Goal: Task Accomplishment & Management: Manage account settings

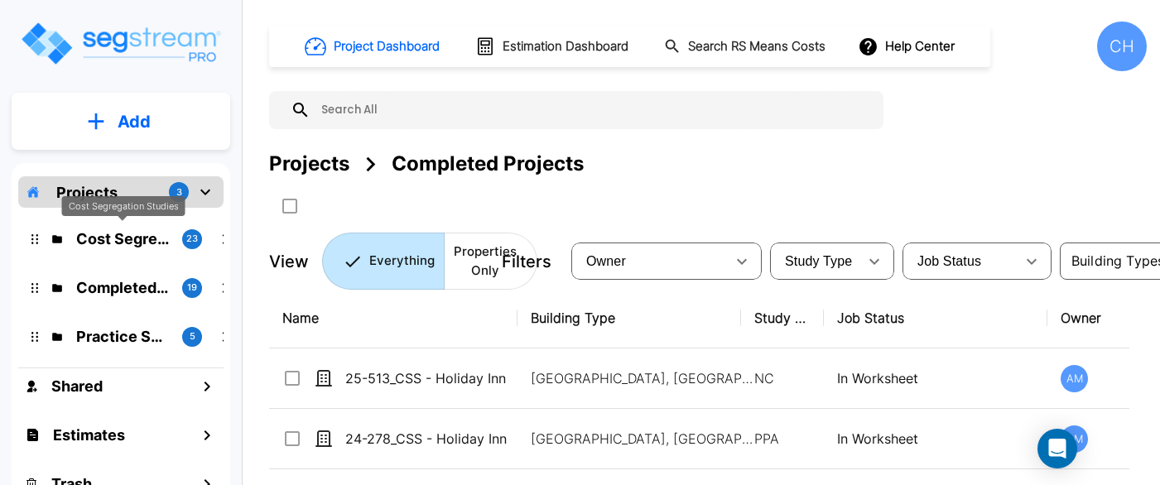
click at [94, 241] on p "Cost Segregation Studies" at bounding box center [122, 239] width 93 height 22
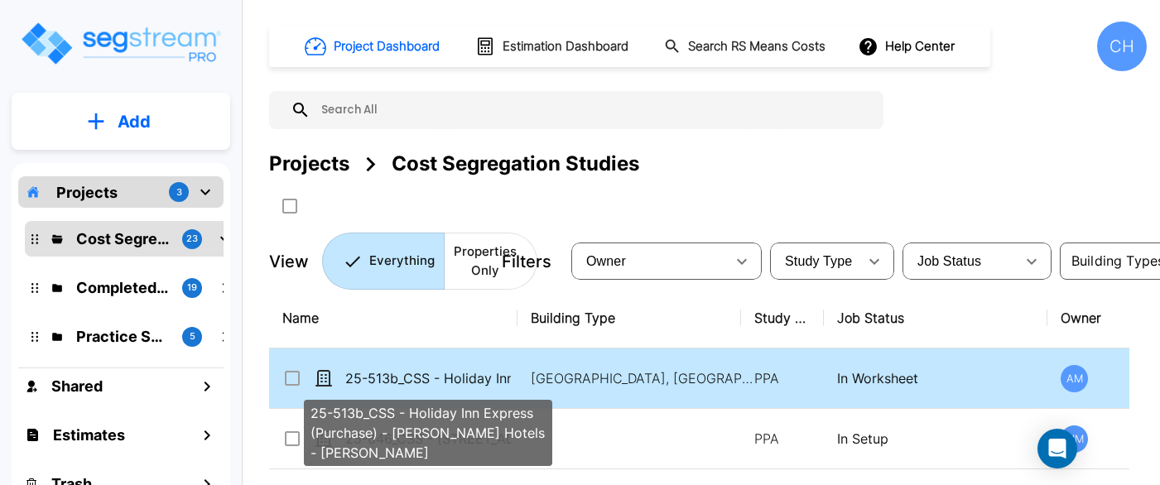
click at [501, 386] on p "25-513b_CSS - Holiday Inn Express (Purchase) - [PERSON_NAME] Hotels - [PERSON_N…" at bounding box center [428, 378] width 166 height 20
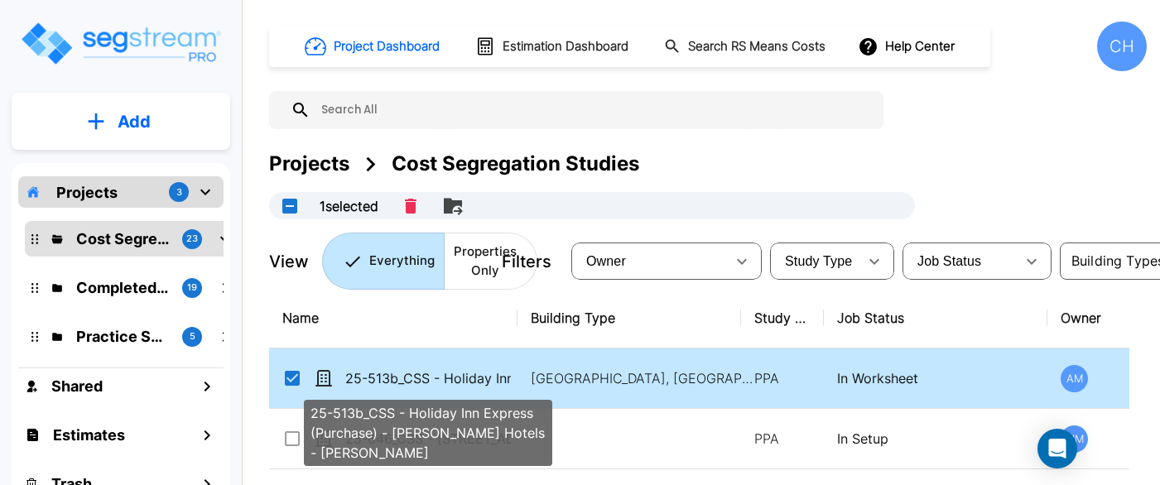
checkbox input "true"
click at [501, 386] on p "25-513b_CSS - Holiday Inn Express (Purchase) - [PERSON_NAME] Hotels - [PERSON_N…" at bounding box center [428, 378] width 166 height 20
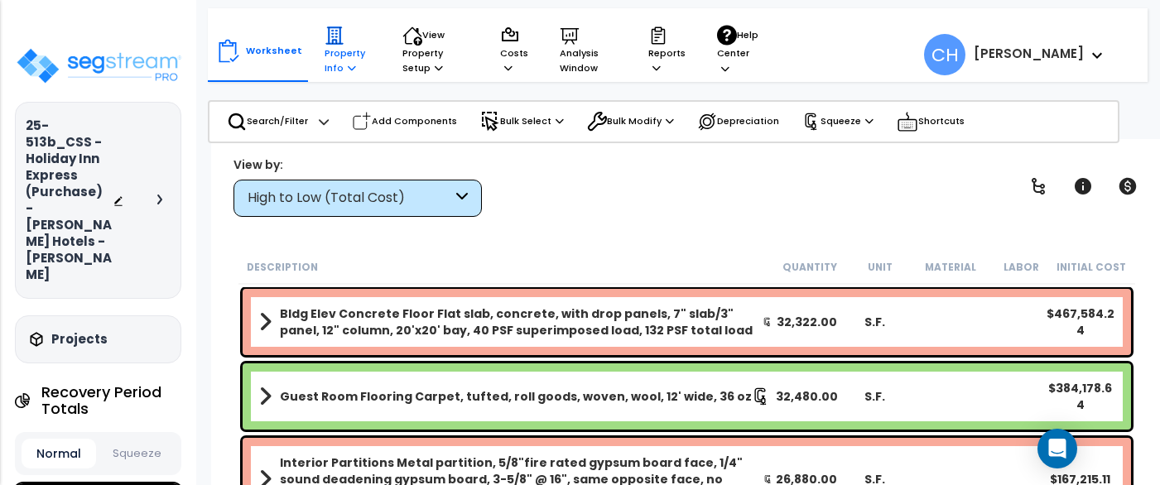
click at [348, 68] on icon at bounding box center [352, 67] width 8 height 9
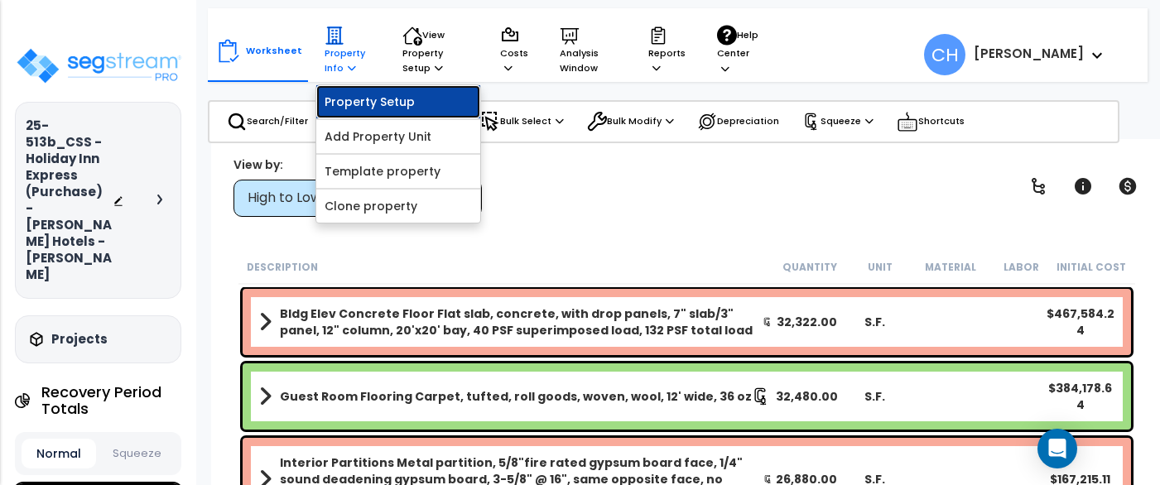
click at [387, 97] on link "Property Setup" at bounding box center [398, 101] width 164 height 33
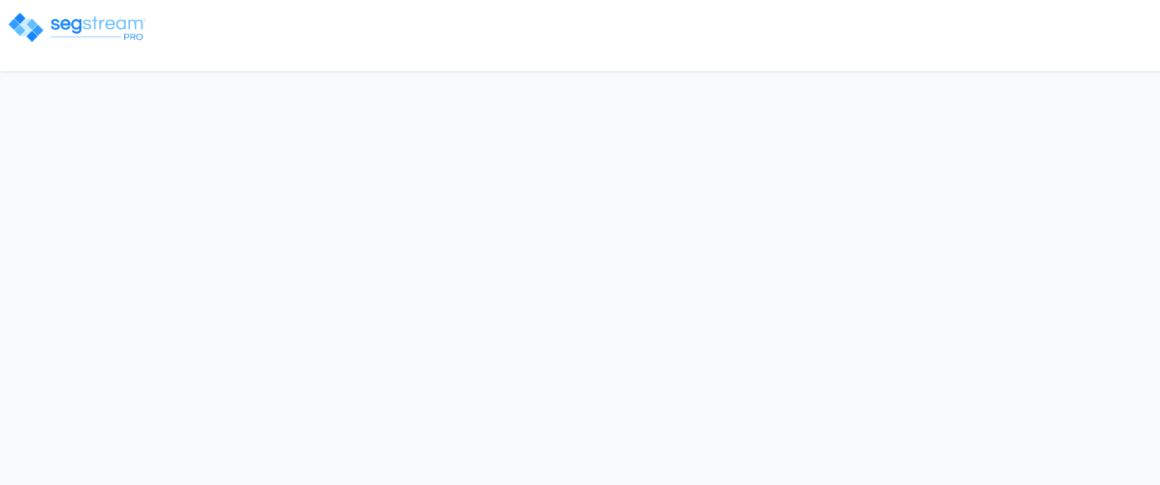
select select "2023"
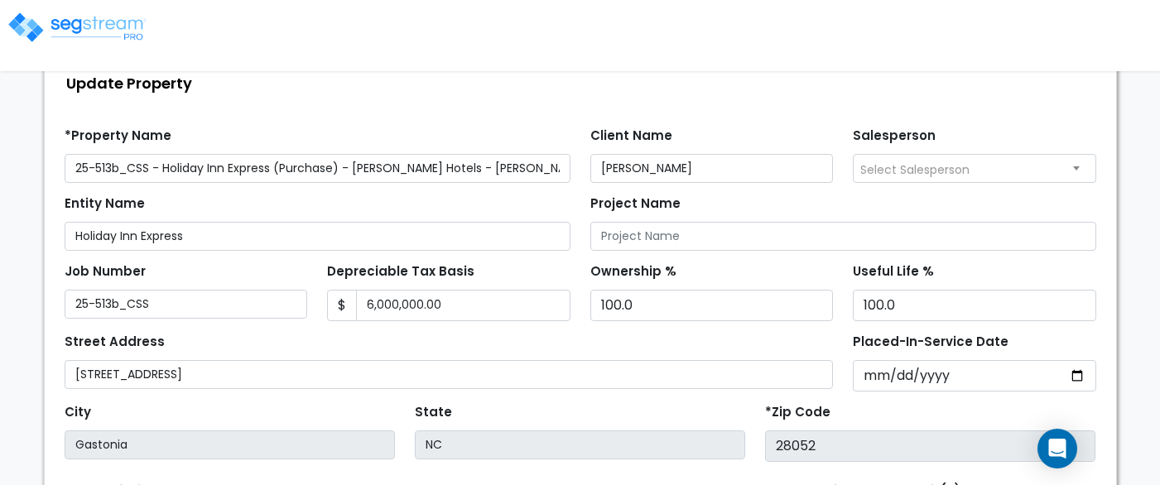
scroll to position [107, 0]
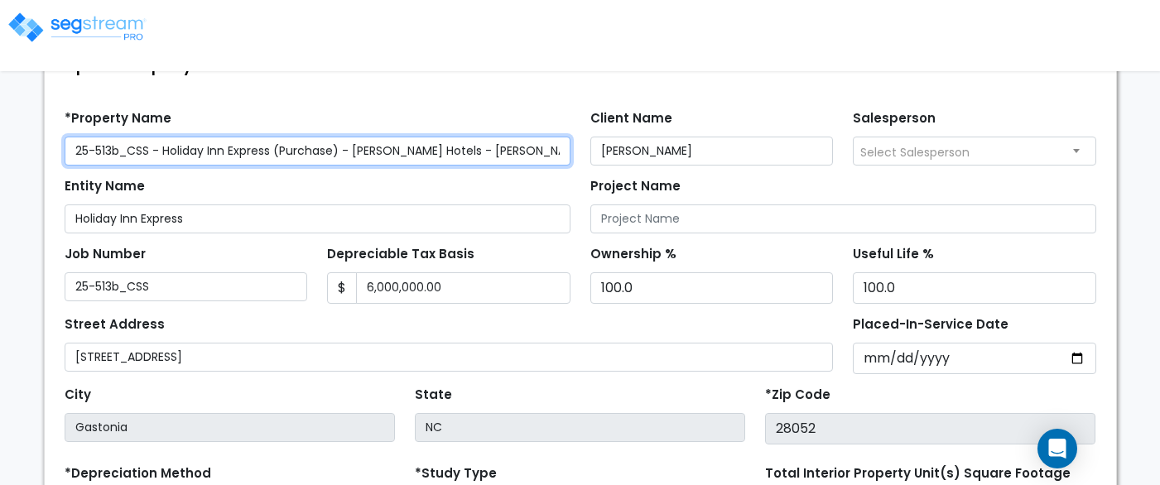
drag, startPoint x: 166, startPoint y: 151, endPoint x: 516, endPoint y: 159, distance: 351.0
click at [523, 160] on input "25-513b_CSS - Holiday Inn Express (Purchase) - [PERSON_NAME] Hotels - [PERSON_N…" at bounding box center [318, 151] width 506 height 29
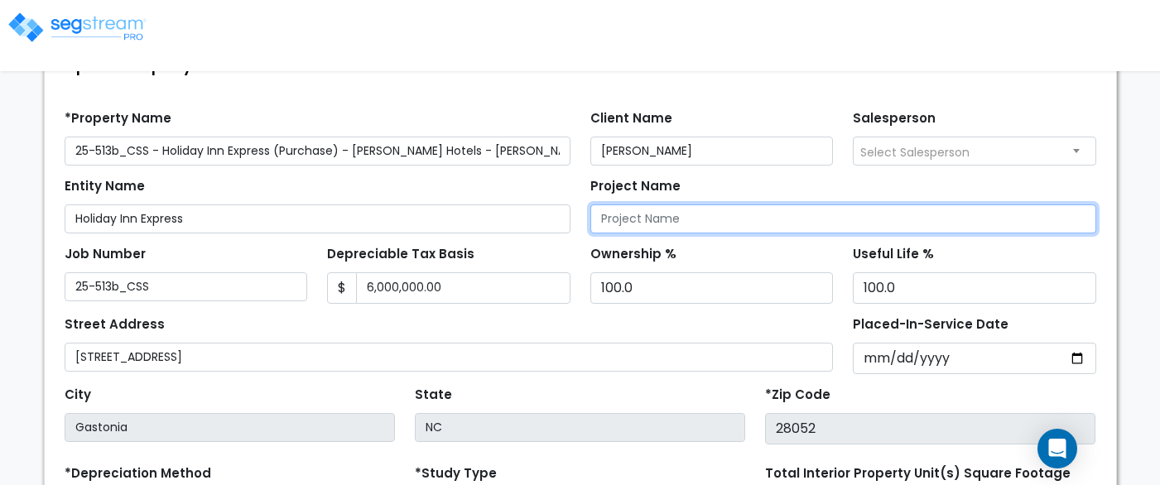
click at [687, 214] on input "Project Name" at bounding box center [843, 218] width 506 height 29
paste input "Holiday Inn Express (Purchase) - [PERSON_NAME] Hotels - [PERSON_NAME]"
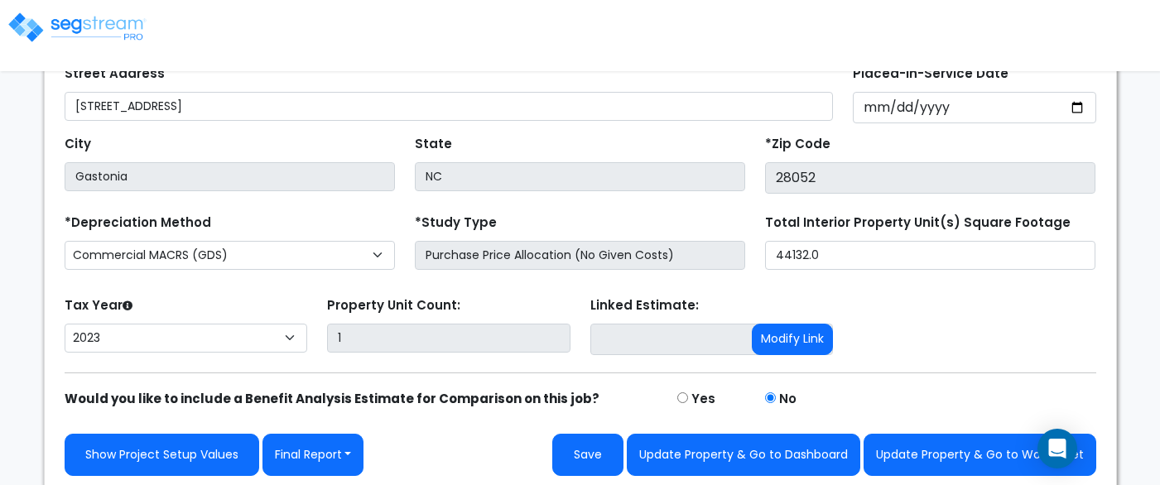
scroll to position [362, 0]
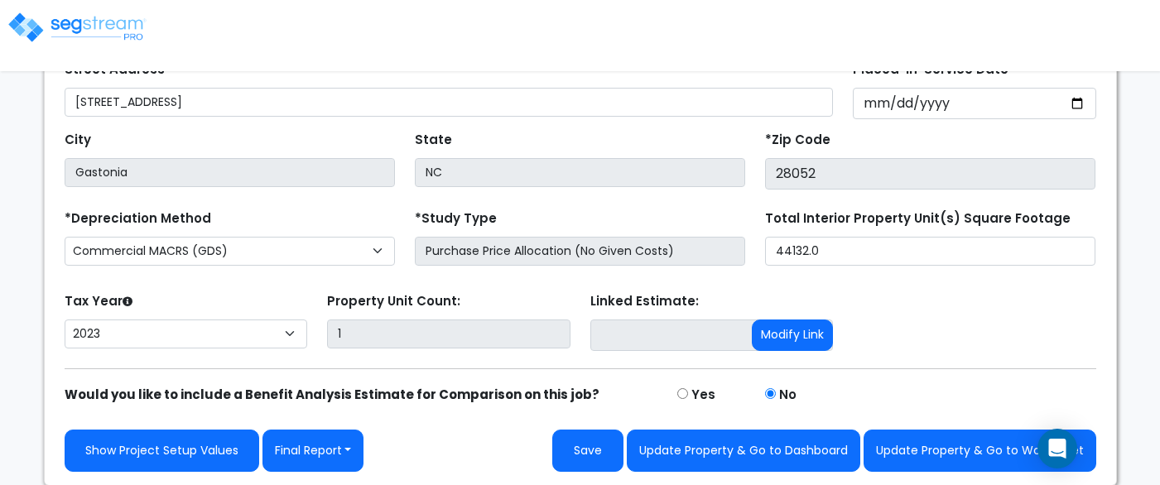
type input "Holiday Inn Express (Purchase) - Shivam Hotels - KP Patel"
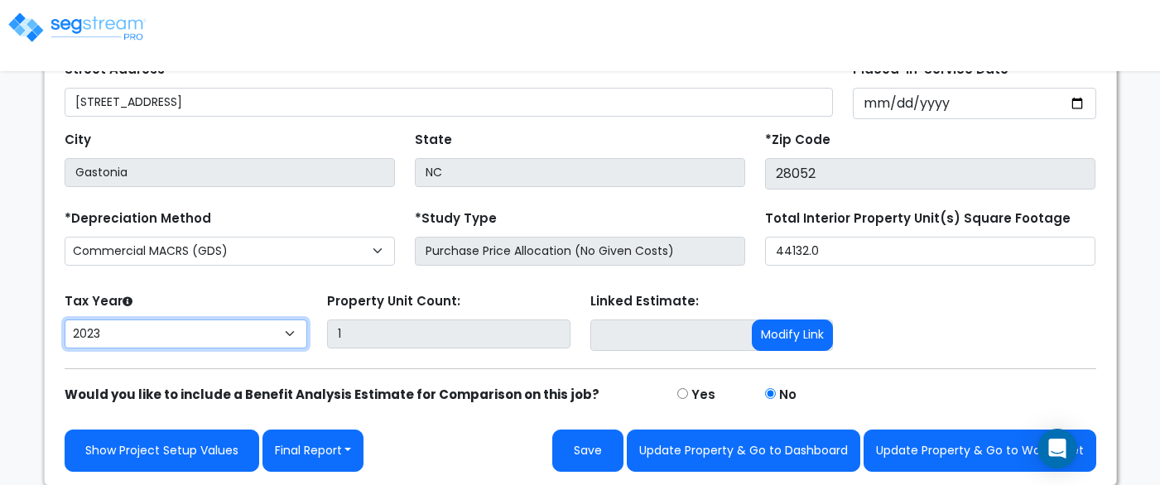
click at [287, 334] on select "2026 2025 2024 2023" at bounding box center [186, 333] width 243 height 29
select select "2024"
click at [65, 319] on select "2026 2025 2024 2023" at bounding box center [186, 333] width 243 height 29
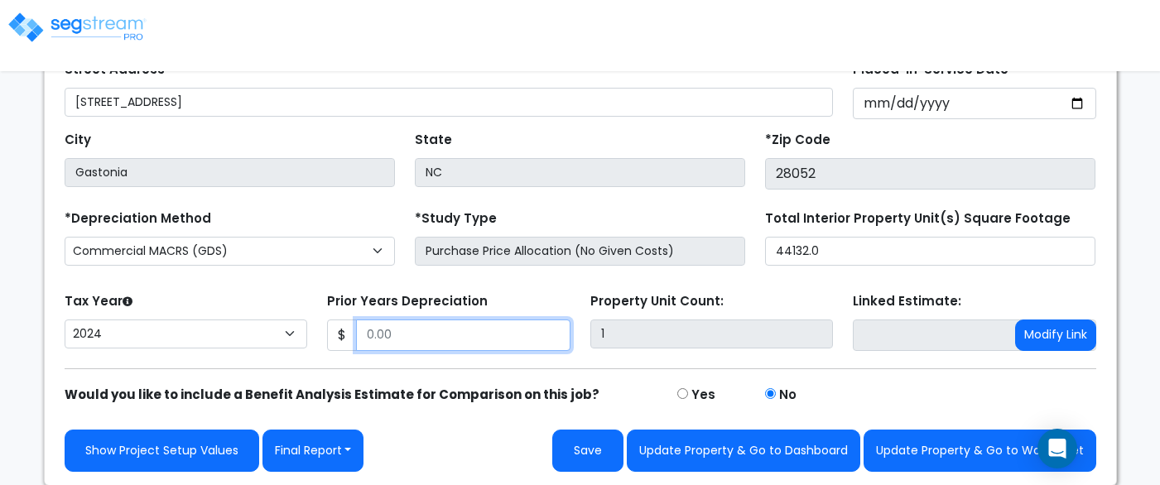
click at [406, 335] on input "Prior Years Depreciation" at bounding box center [463, 334] width 214 height 31
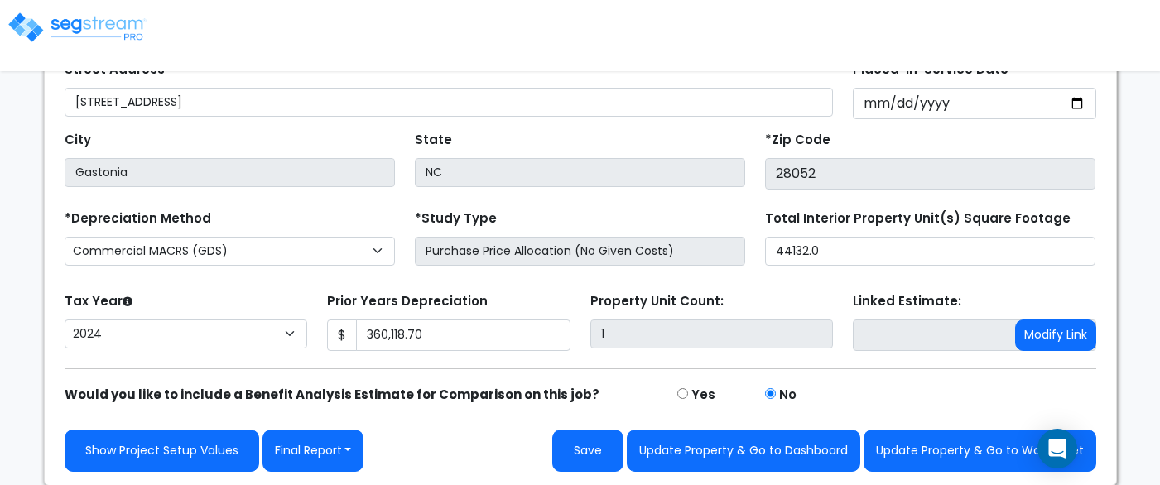
click at [472, 411] on div "Show Project Setup Values Final Report Report Custom Fields Report Images Repor…" at bounding box center [580, 438] width 1051 height 67
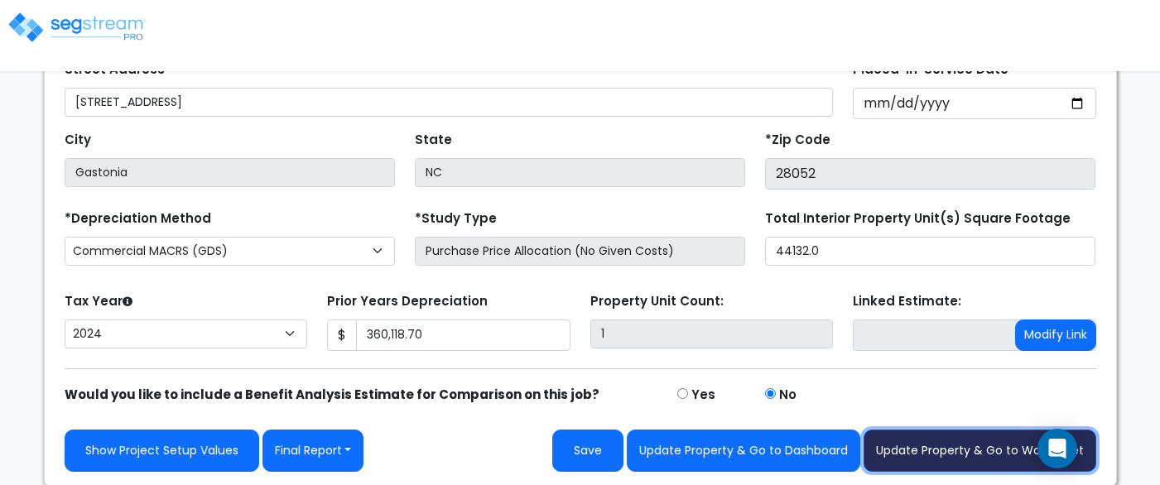
click at [963, 452] on button "Update Property & Go to Worksheet" at bounding box center [979, 451] width 233 height 42
type input "360118.7"
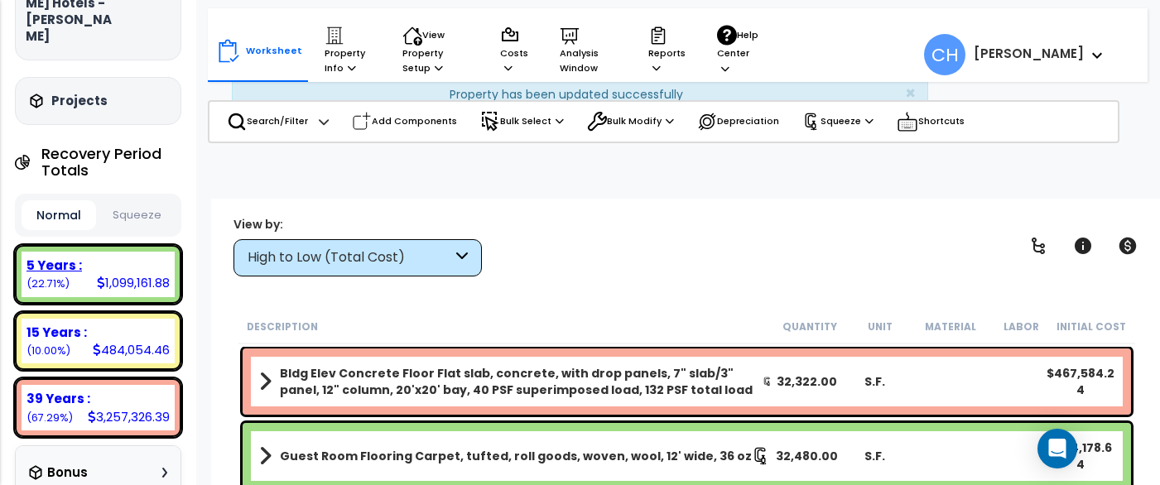
scroll to position [287, 0]
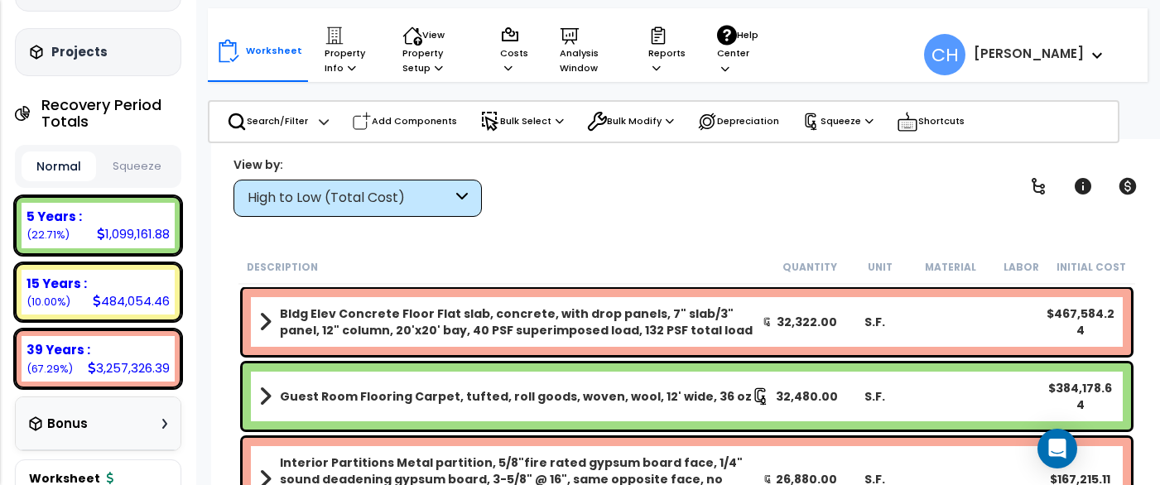
click at [151, 152] on button "Squeeze" at bounding box center [137, 166] width 74 height 29
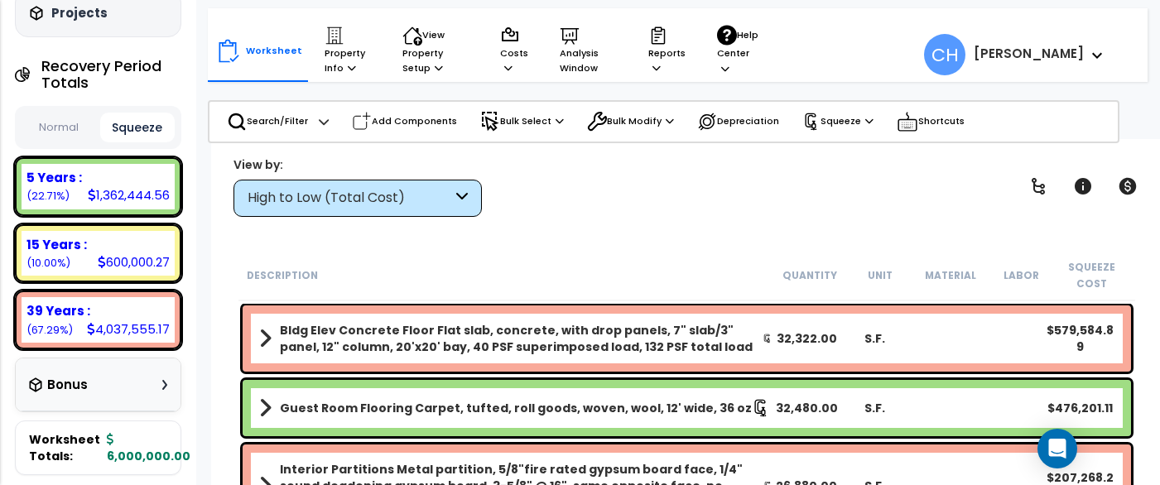
scroll to position [286, 0]
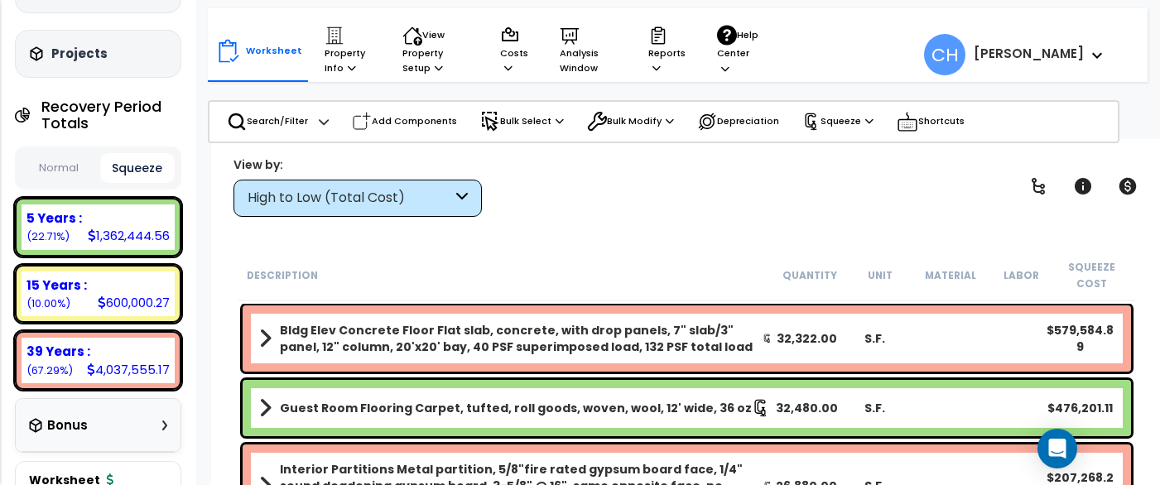
click at [72, 154] on button "Normal" at bounding box center [59, 168] width 74 height 29
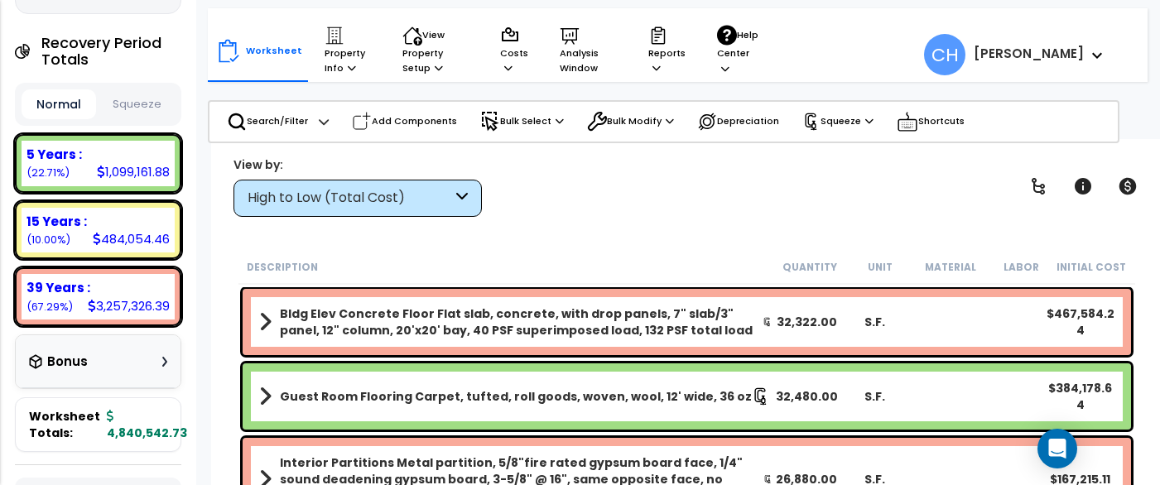
scroll to position [363, 0]
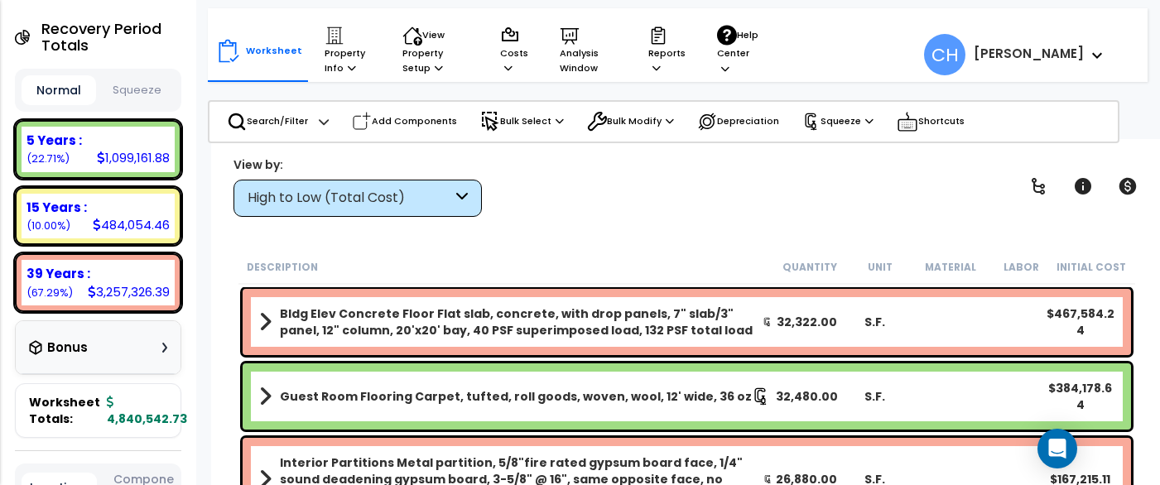
click at [131, 76] on button "Squeeze" at bounding box center [137, 90] width 74 height 29
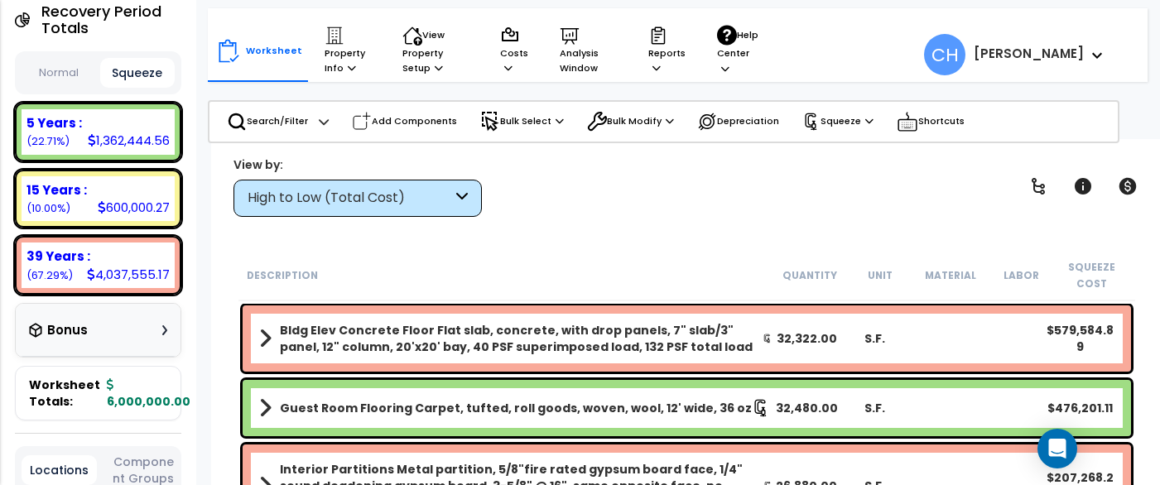
scroll to position [372, 0]
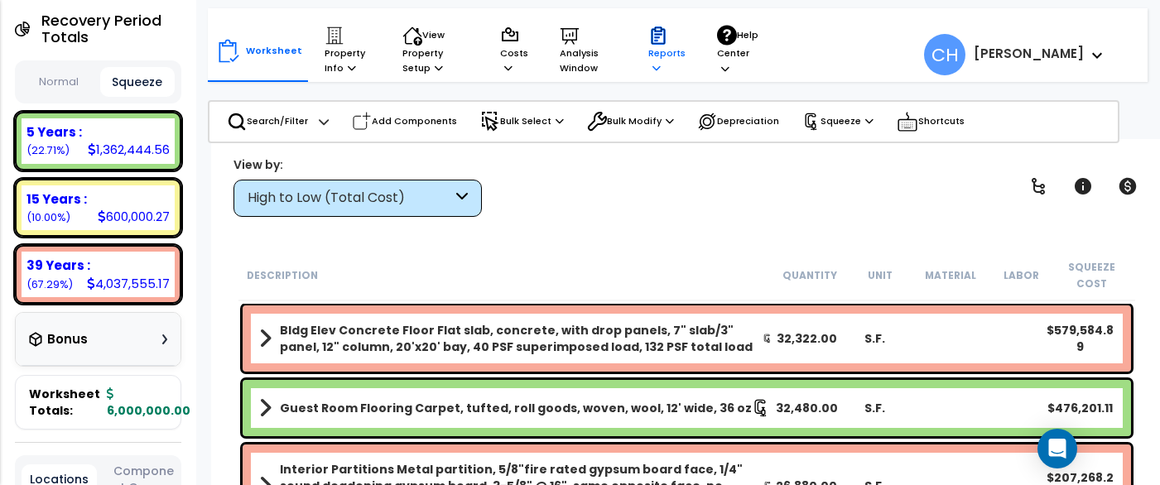
click at [658, 67] on icon at bounding box center [656, 67] width 8 height 9
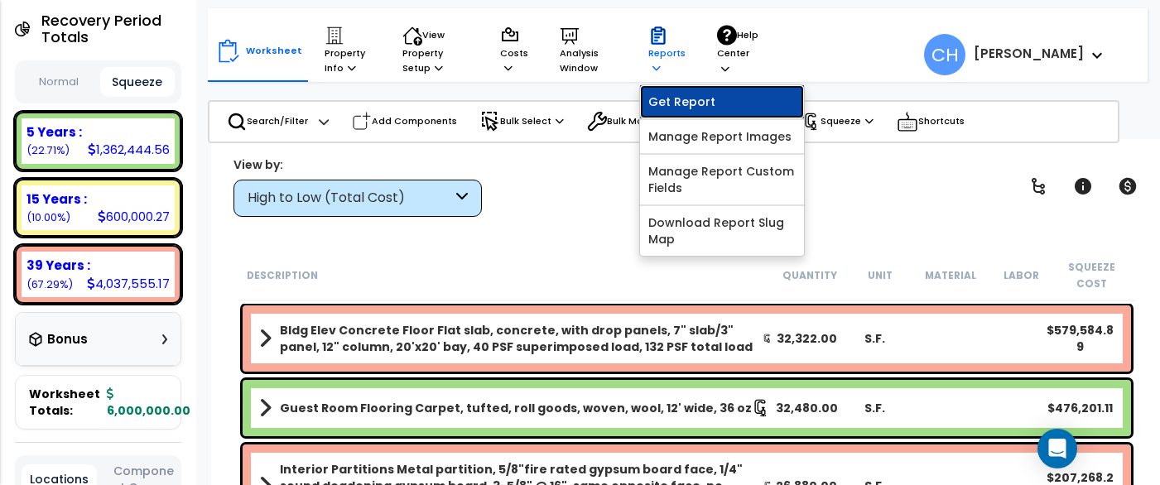
click at [676, 106] on link "Get Report" at bounding box center [722, 101] width 164 height 33
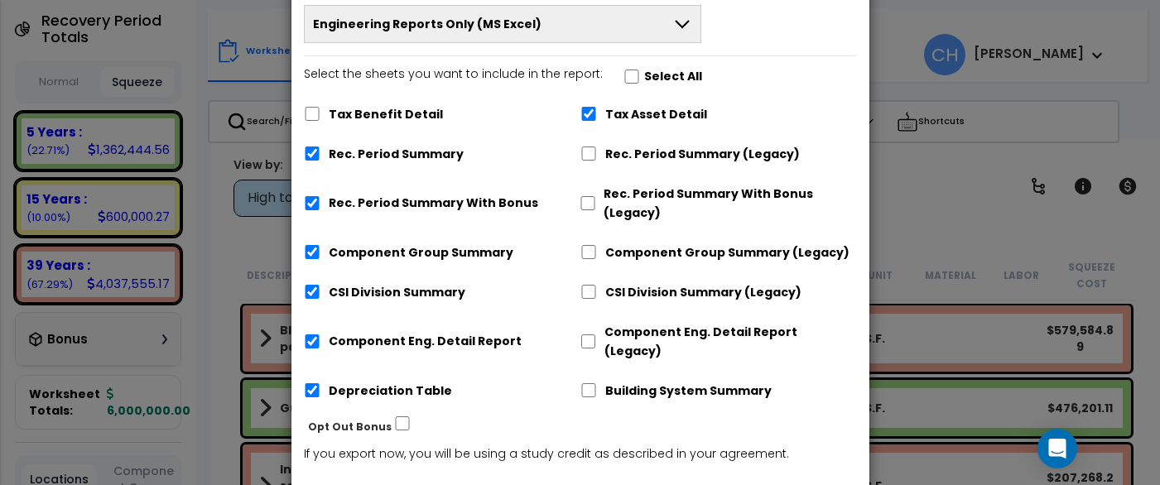
scroll to position [159, 0]
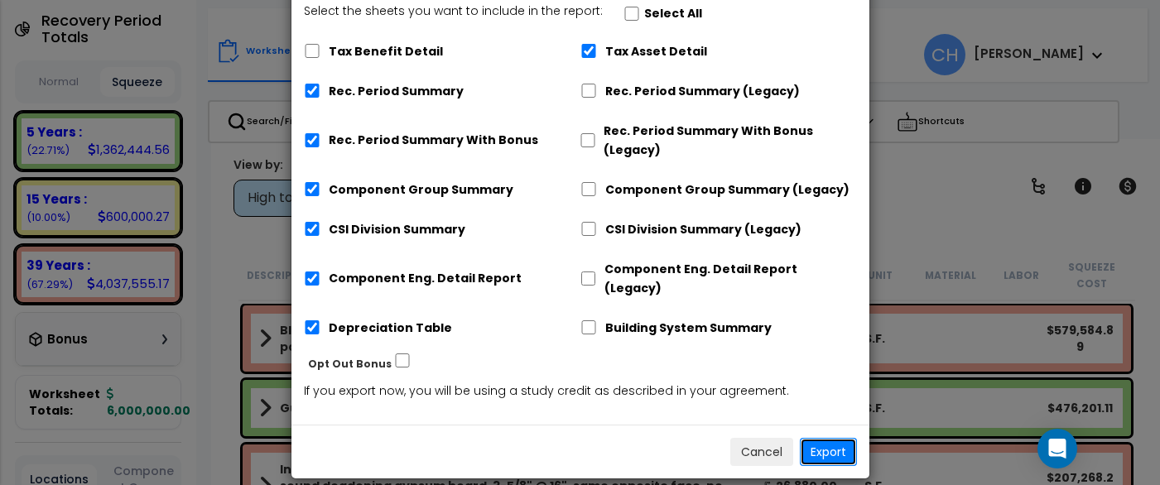
click at [820, 438] on button "Export" at bounding box center [828, 452] width 57 height 28
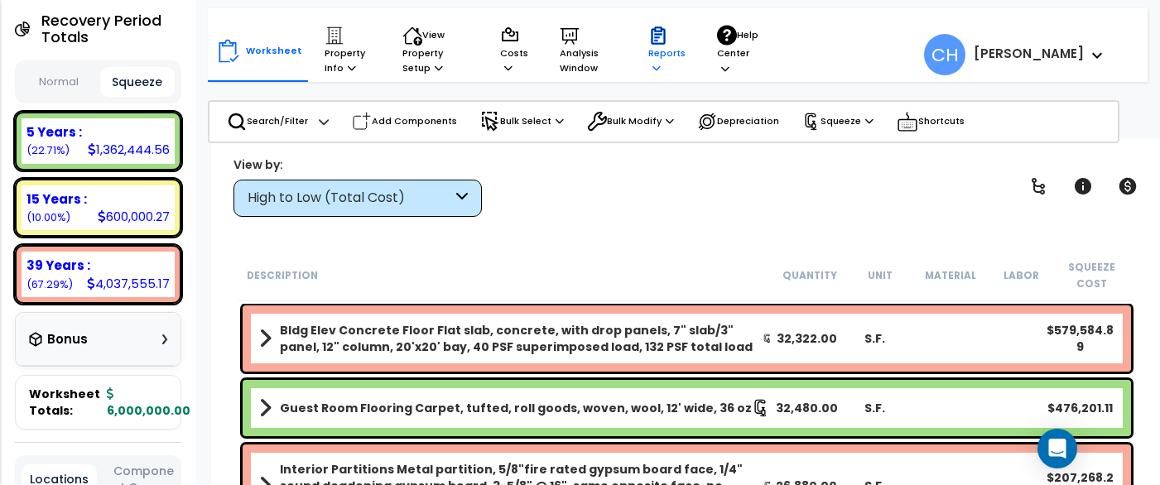
click at [654, 67] on icon at bounding box center [656, 67] width 8 height 9
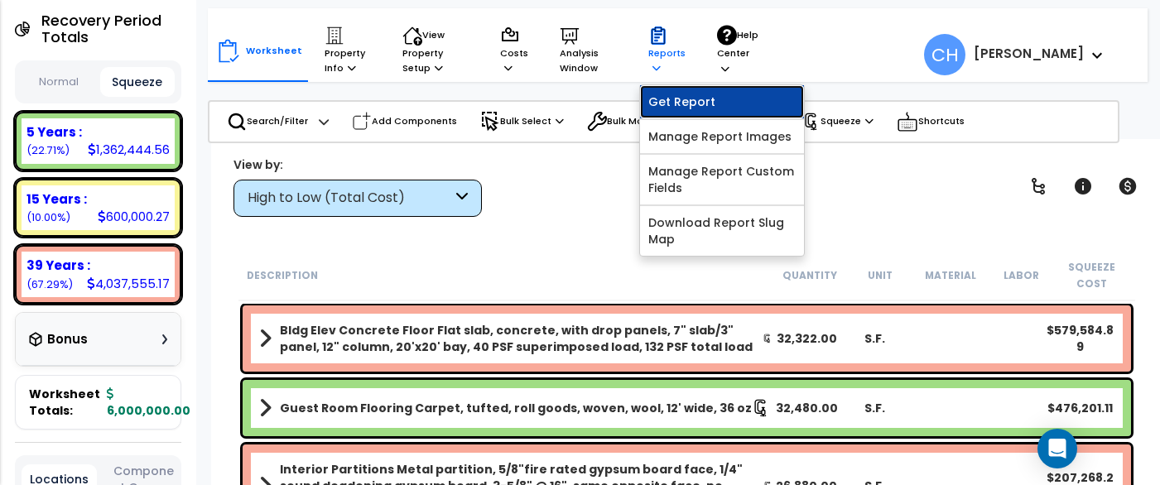
click at [684, 98] on link "Get Report" at bounding box center [722, 101] width 164 height 33
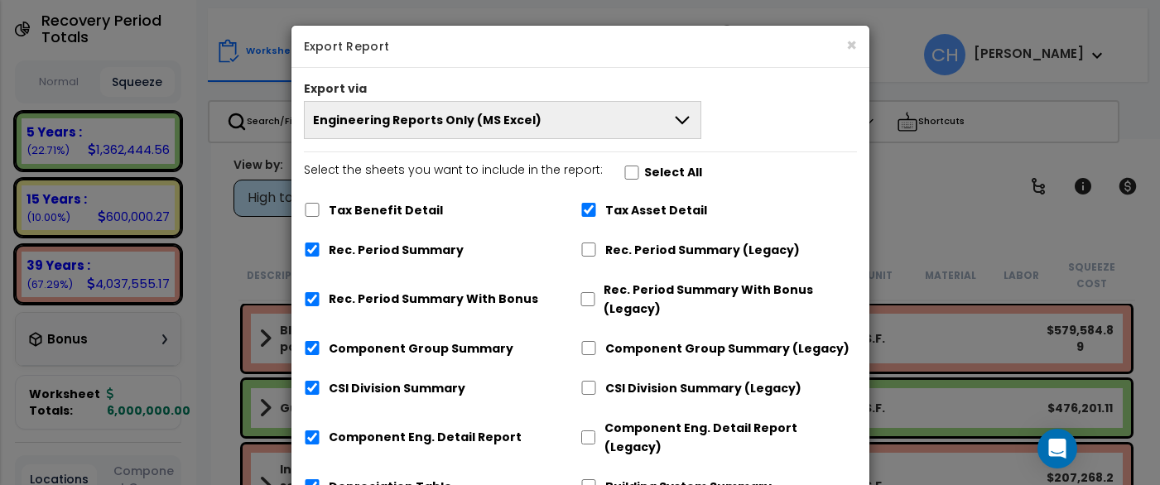
scroll to position [12, 0]
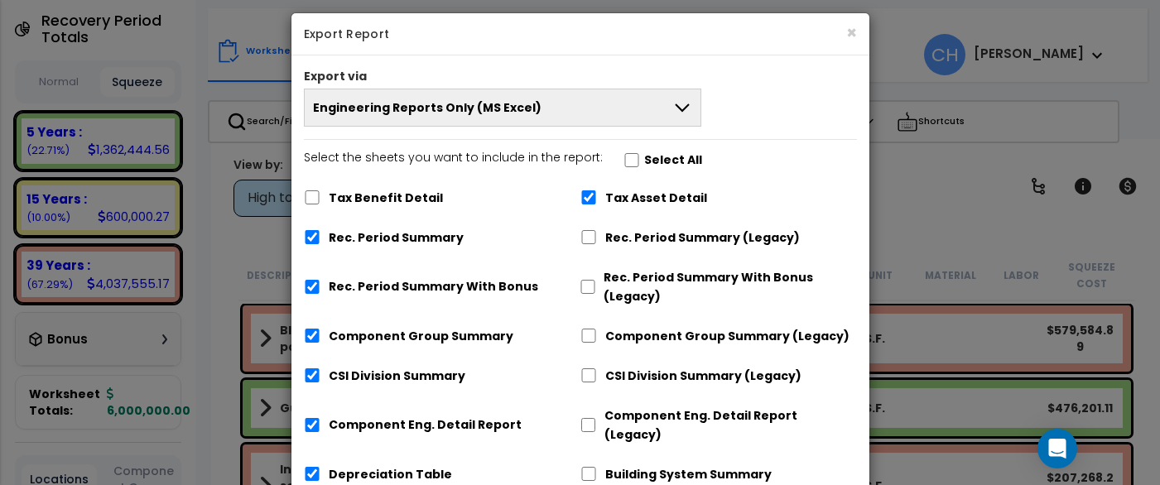
click at [534, 106] on button "Engineering Reports Only (MS Excel)" at bounding box center [503, 108] width 398 height 38
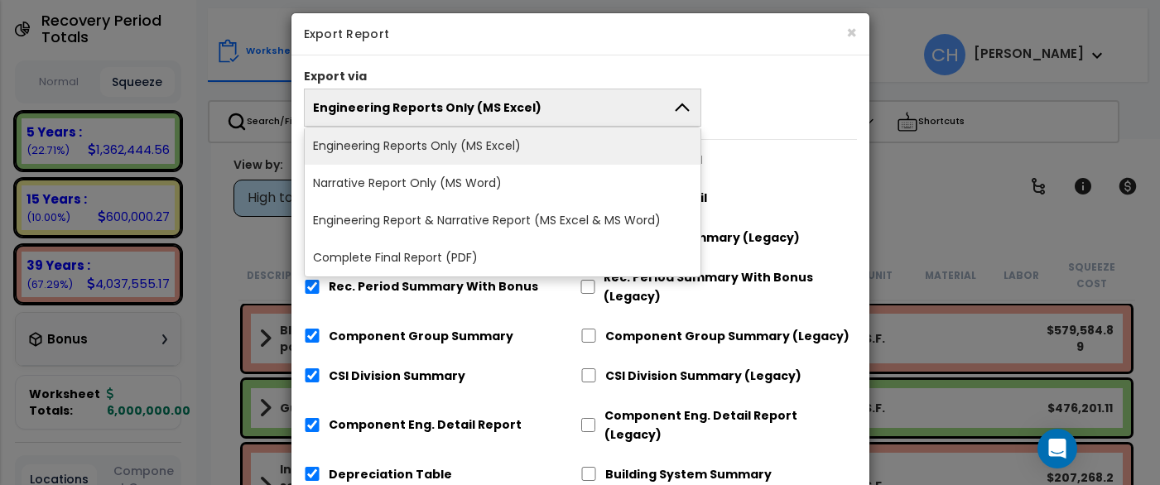
click at [440, 252] on li "Complete Final Report (PDF)" at bounding box center [503, 257] width 396 height 37
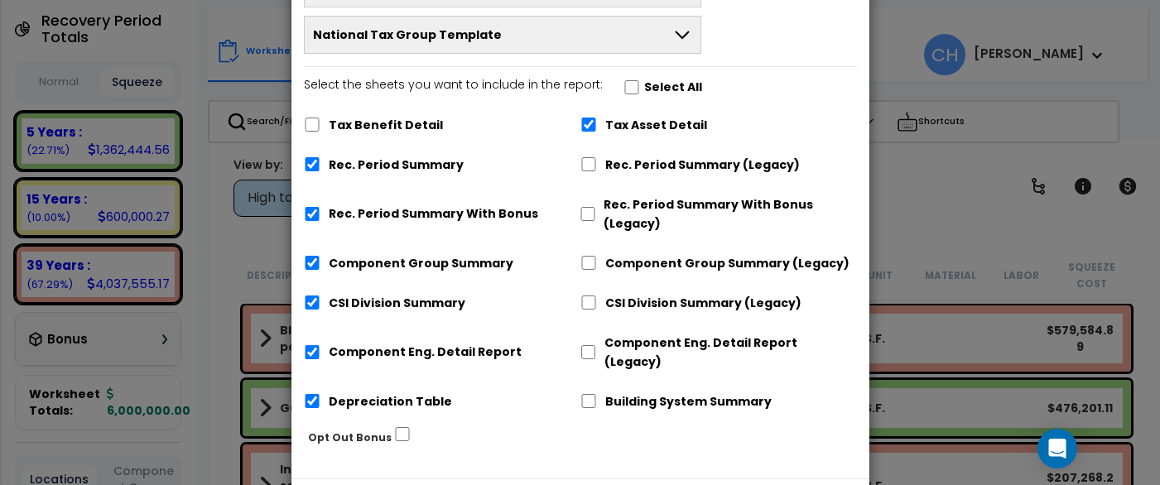
scroll to position [185, 0]
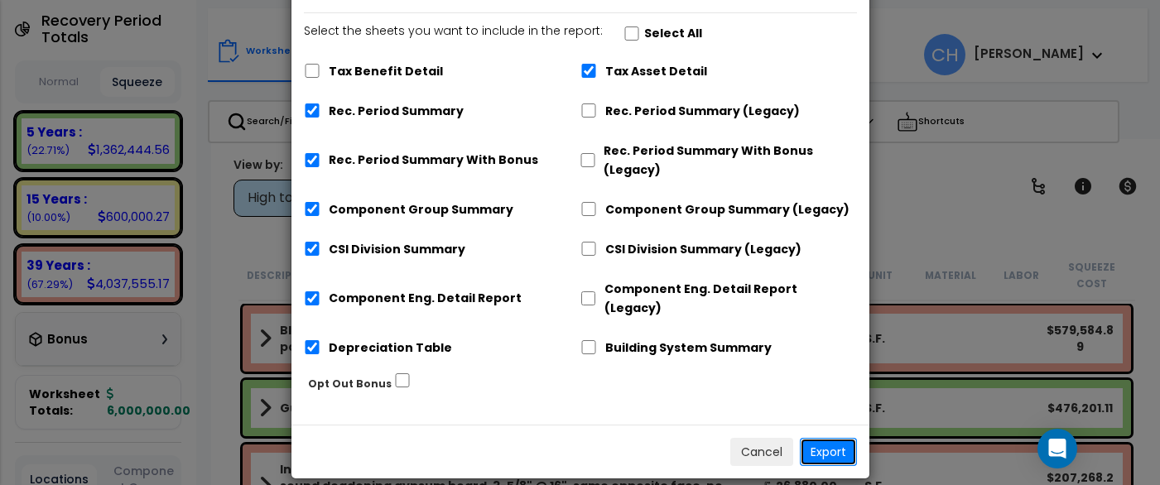
click at [833, 438] on button "Export" at bounding box center [828, 452] width 57 height 28
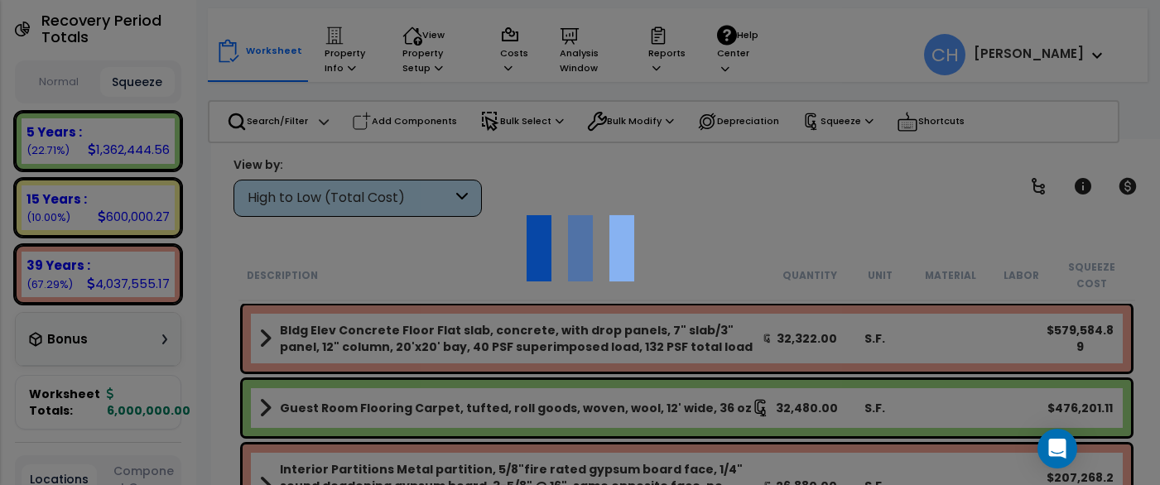
scroll to position [1, 0]
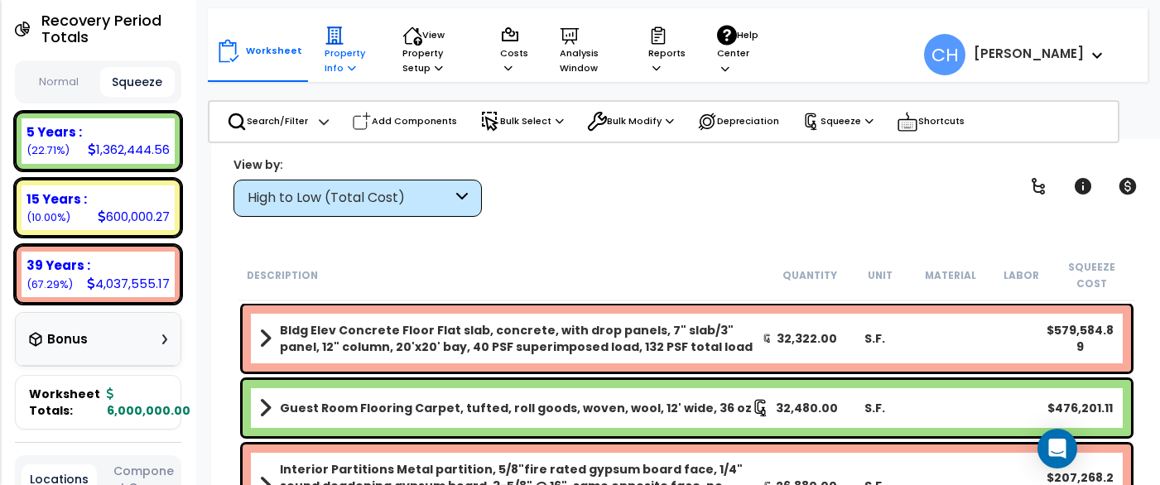
click at [345, 72] on p "Property Info" at bounding box center [347, 51] width 46 height 50
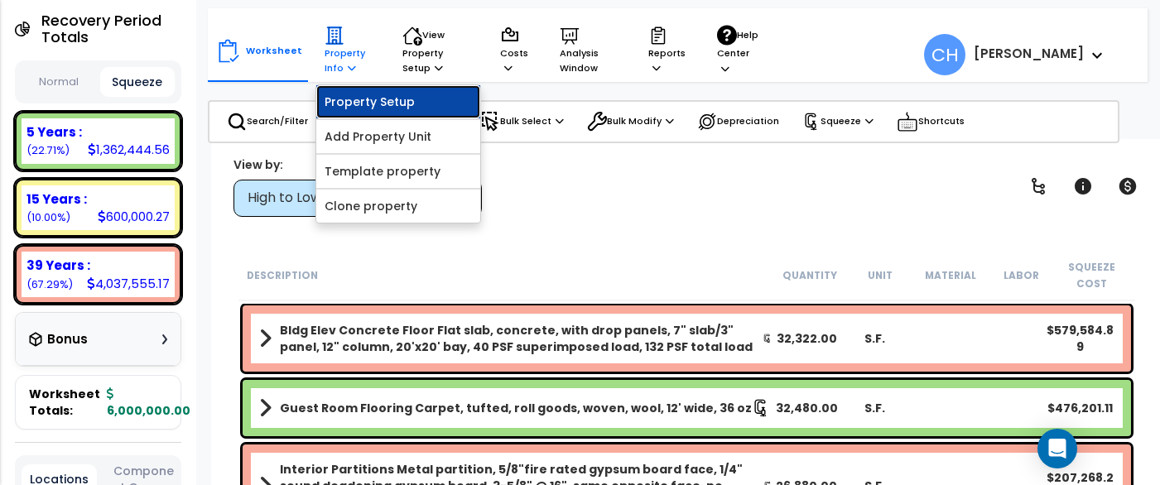
click at [376, 108] on link "Property Setup" at bounding box center [398, 101] width 164 height 33
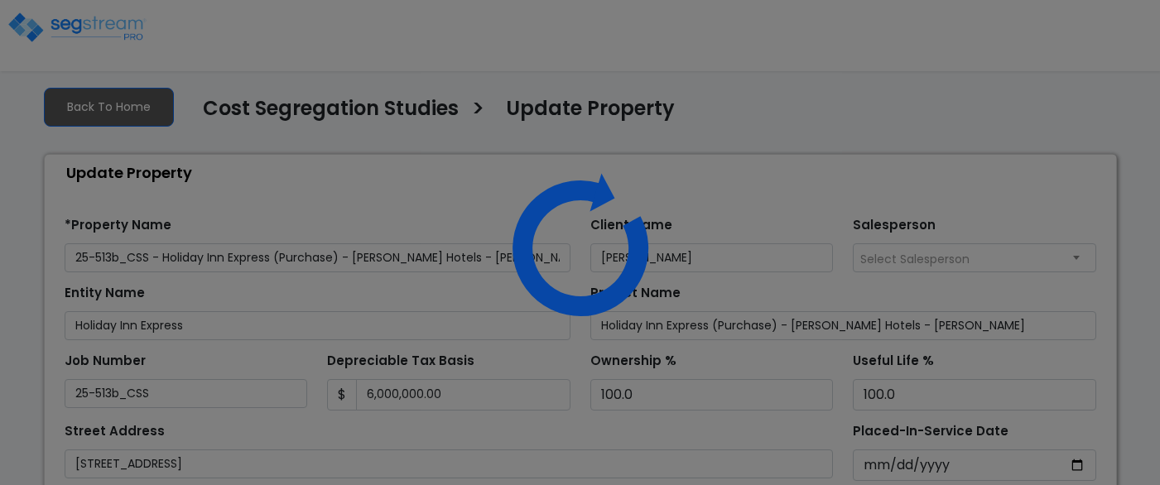
select select "2024"
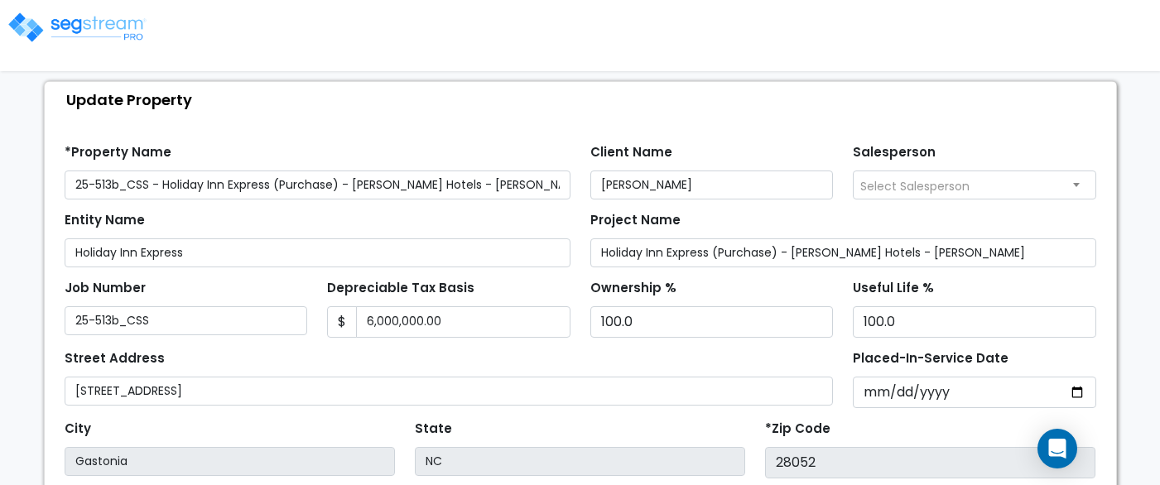
scroll to position [146, 0]
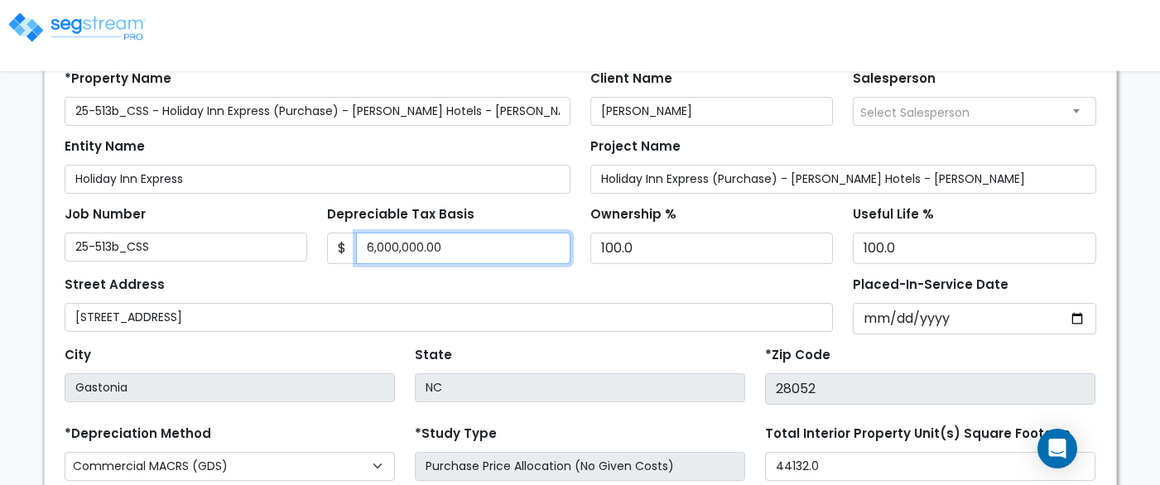
drag, startPoint x: 421, startPoint y: 250, endPoint x: 334, endPoint y: 247, distance: 86.9
click at [334, 247] on div "$ 6,000,000.00" at bounding box center [448, 248] width 243 height 31
type input "5,500,000.00"
click at [487, 298] on div "Street Address 1911 Broadcast StGastonia, NC 28052" at bounding box center [449, 302] width 769 height 60
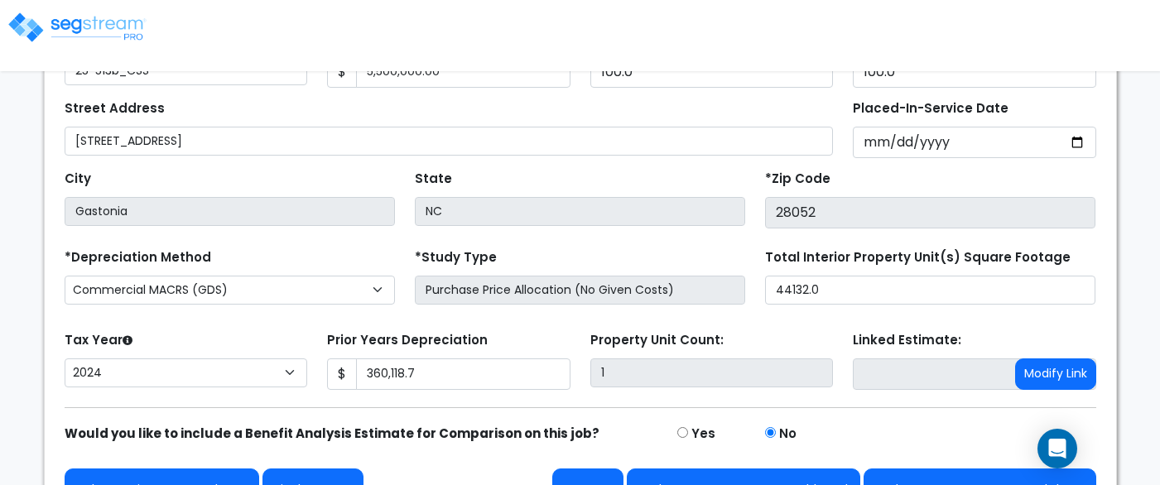
scroll to position [362, 0]
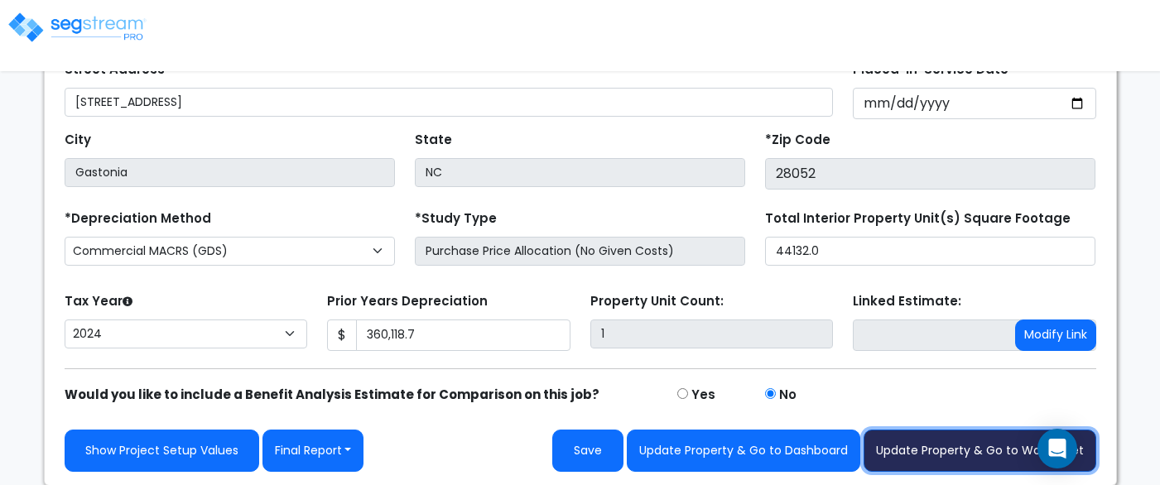
click at [982, 451] on button "Update Property & Go to Worksheet" at bounding box center [979, 451] width 233 height 42
type input "360118.7"
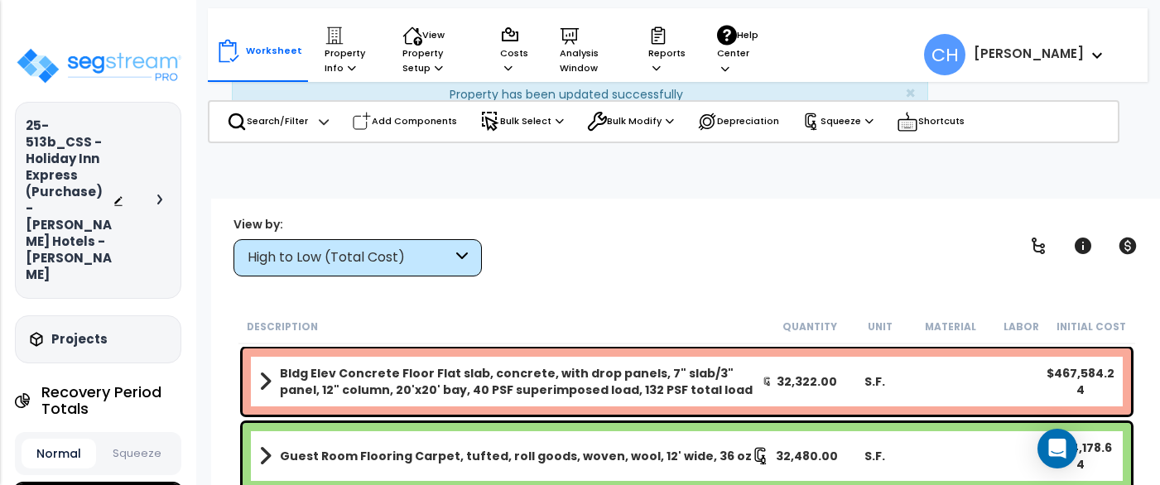
click at [684, 257] on div "View by: High to Low (Total Cost) High to Low (Total Cost)" at bounding box center [687, 245] width 918 height 61
click at [646, 69] on div "Reports Get Report Manage Report Images Manage Report Custom Fields Download Re…" at bounding box center [666, 50] width 55 height 67
click at [659, 69] on icon at bounding box center [656, 67] width 8 height 9
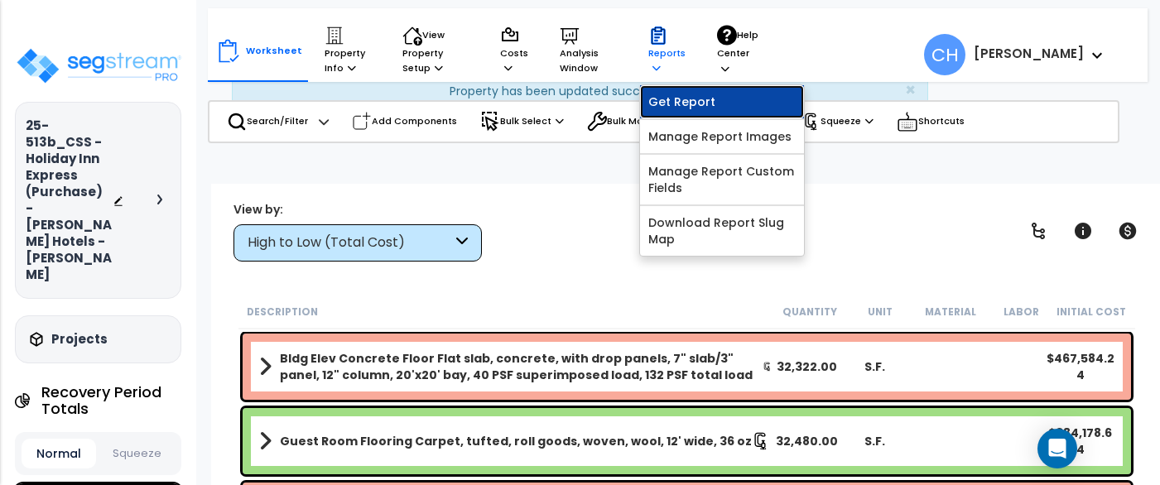
click at [665, 103] on link "Get Report" at bounding box center [722, 101] width 164 height 33
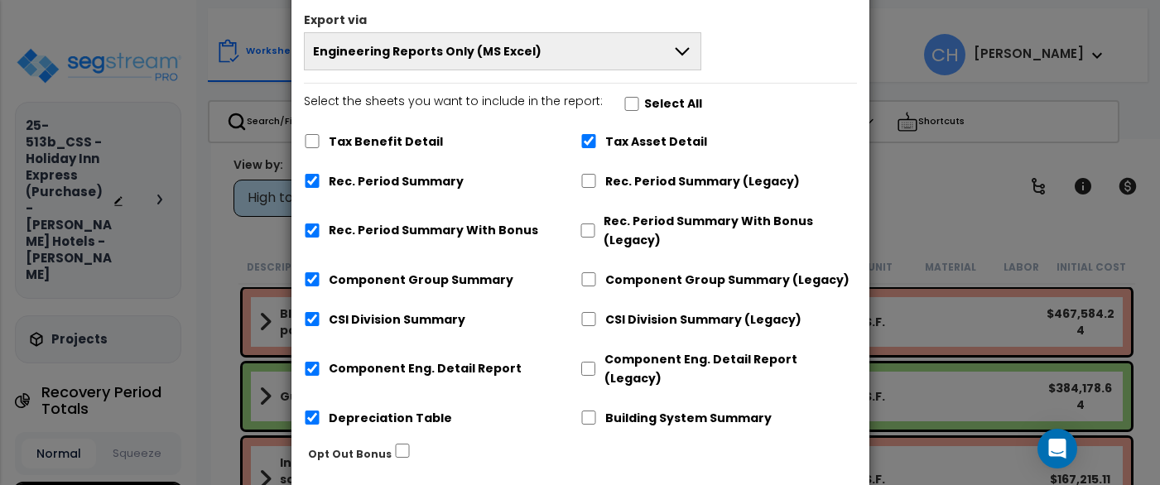
scroll to position [139, 0]
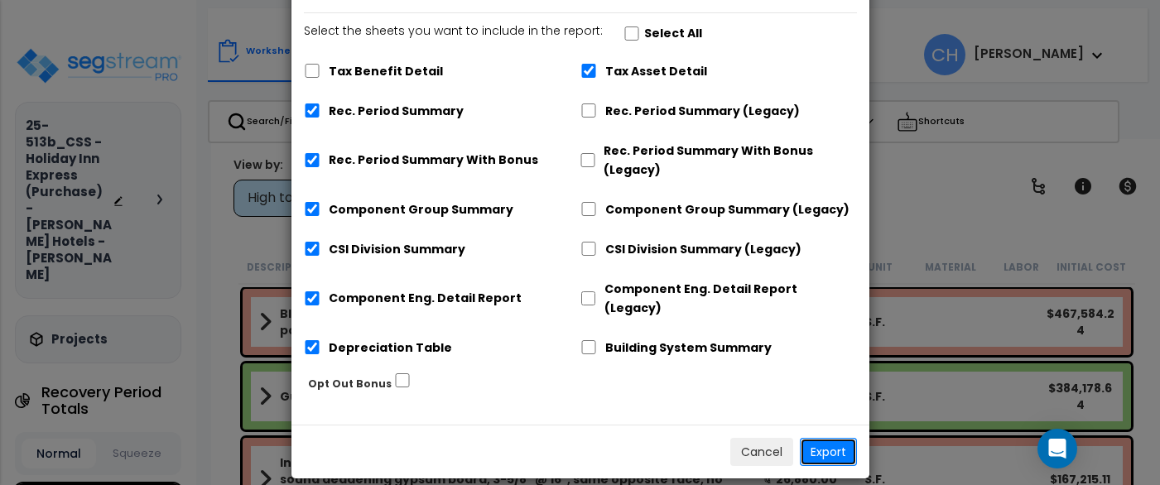
click at [833, 438] on button "Export" at bounding box center [828, 452] width 57 height 28
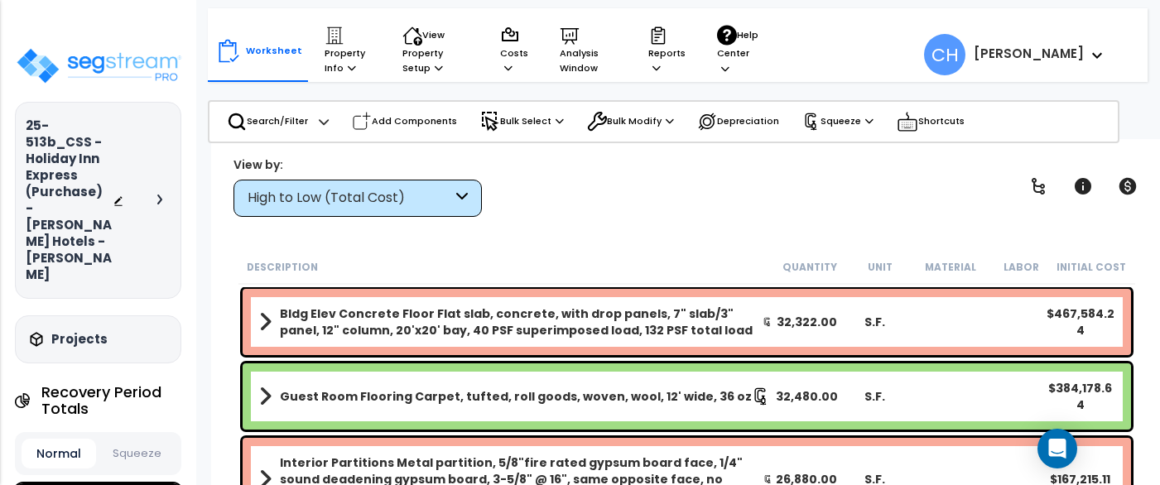
scroll to position [63, 0]
click at [839, 113] on p "Squeeze" at bounding box center [837, 122] width 71 height 18
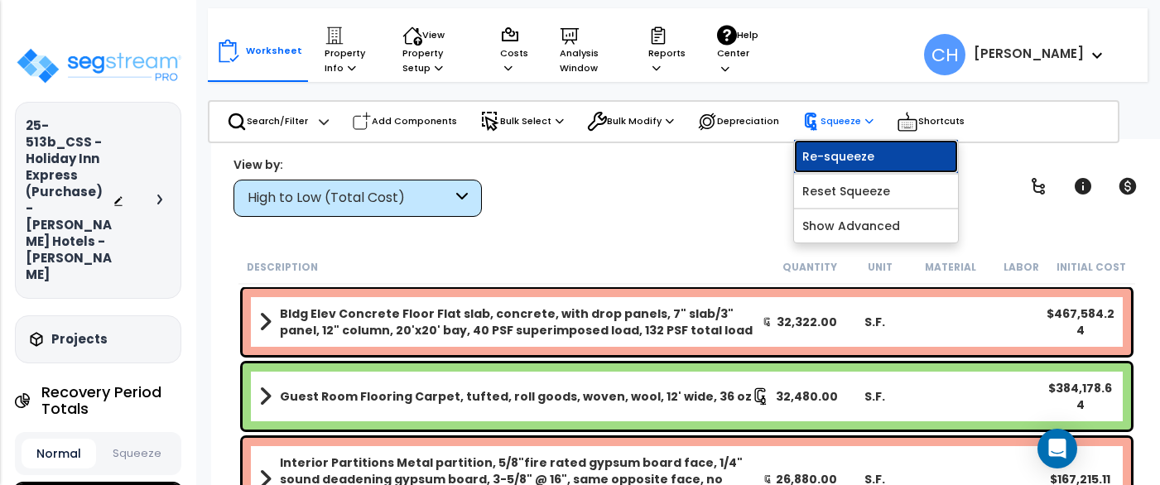
click at [863, 152] on link "Re-squeeze" at bounding box center [876, 156] width 164 height 33
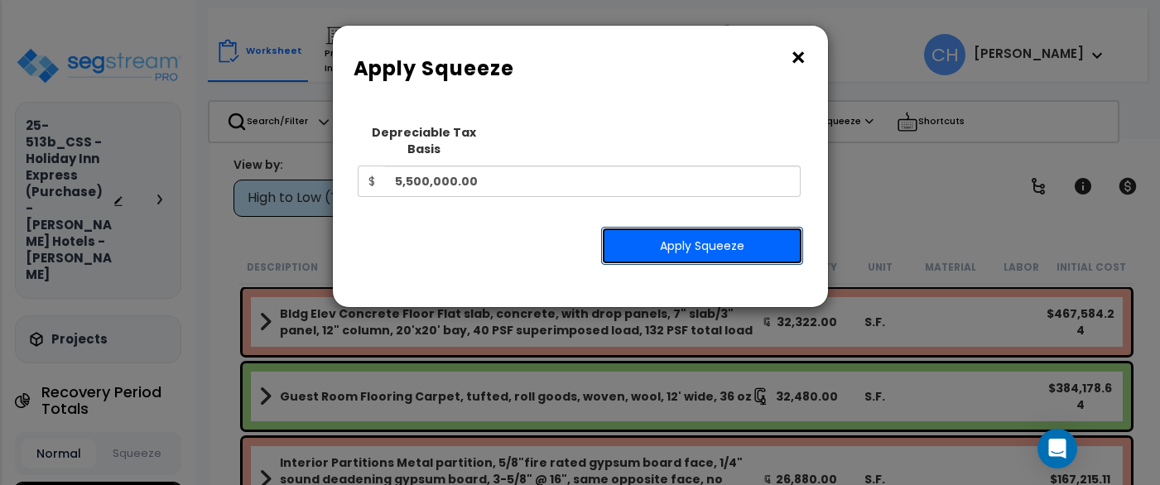
click at [689, 233] on button "Apply Squeeze" at bounding box center [702, 246] width 202 height 38
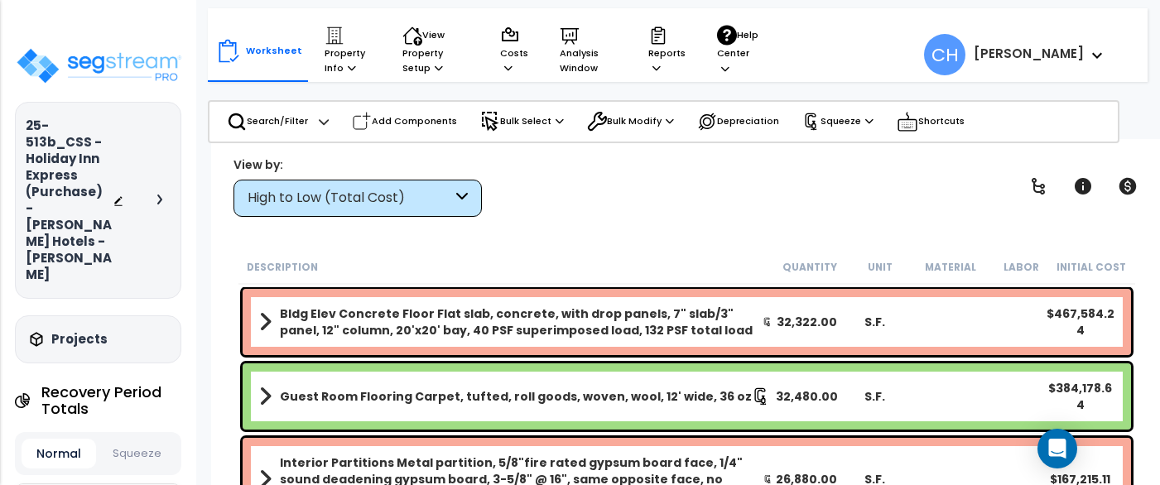
scroll to position [63, 0]
click at [660, 65] on p "Reports" at bounding box center [666, 51] width 37 height 50
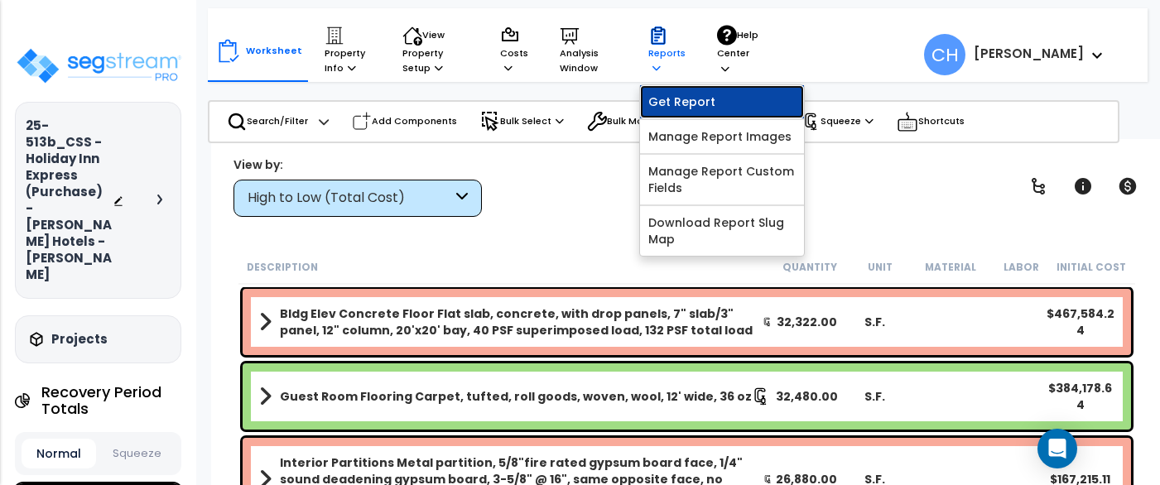
click at [689, 108] on link "Get Report" at bounding box center [722, 101] width 164 height 33
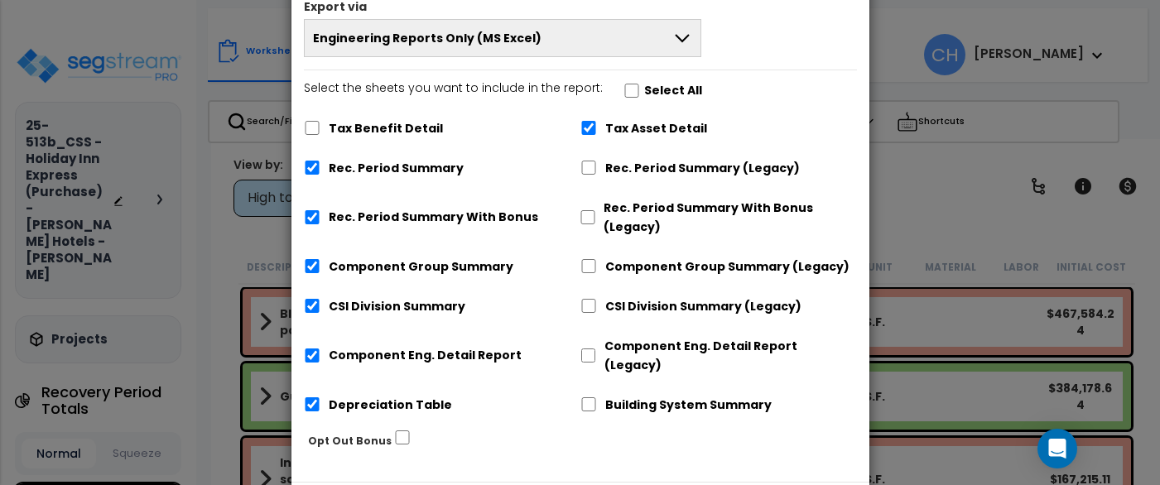
scroll to position [139, 0]
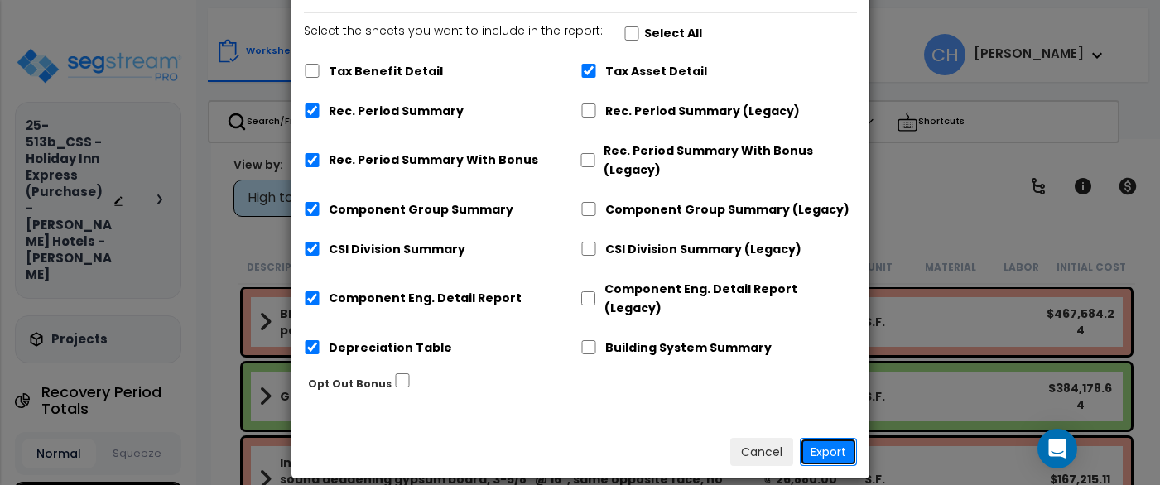
click at [833, 438] on button "Export" at bounding box center [828, 452] width 57 height 28
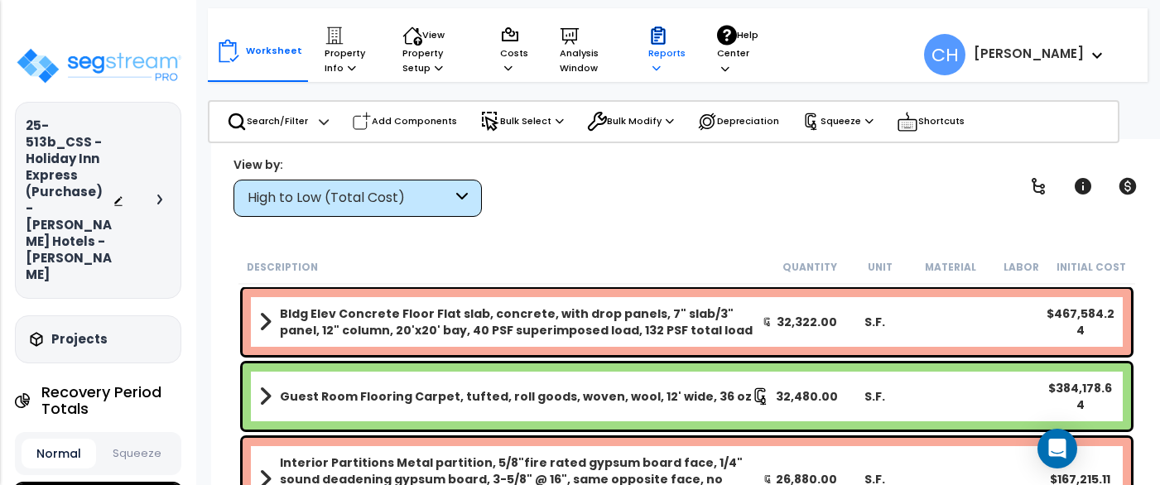
click at [660, 71] on p "Reports" at bounding box center [666, 51] width 37 height 50
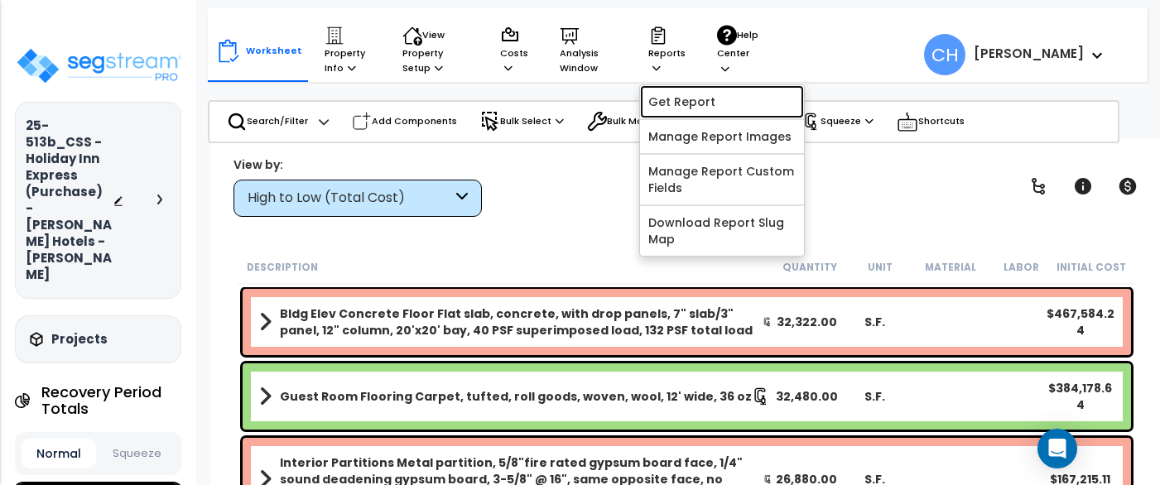
drag, startPoint x: 683, startPoint y: 98, endPoint x: 549, endPoint y: 89, distance: 134.3
click at [683, 97] on link "Get Report" at bounding box center [722, 101] width 164 height 33
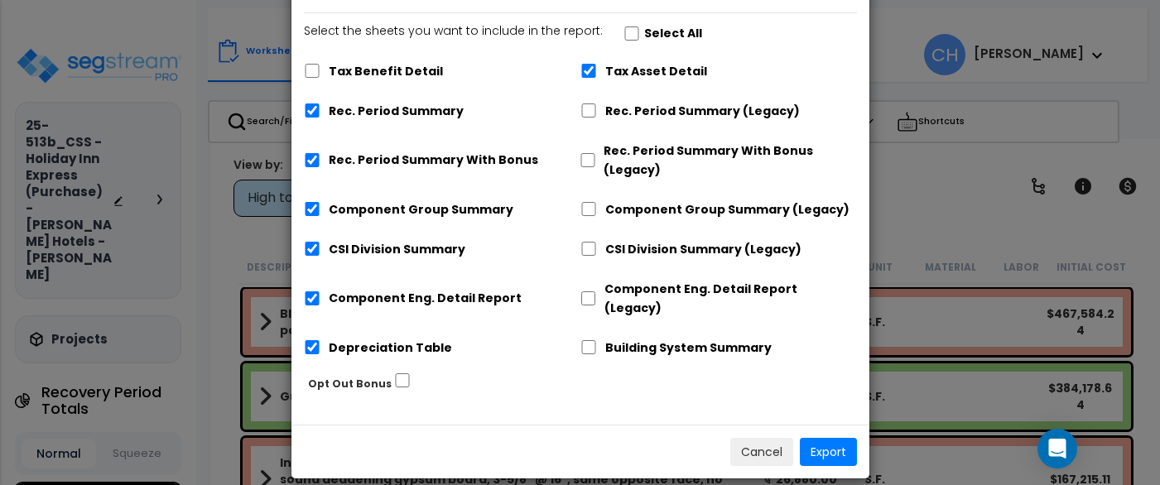
scroll to position [0, 0]
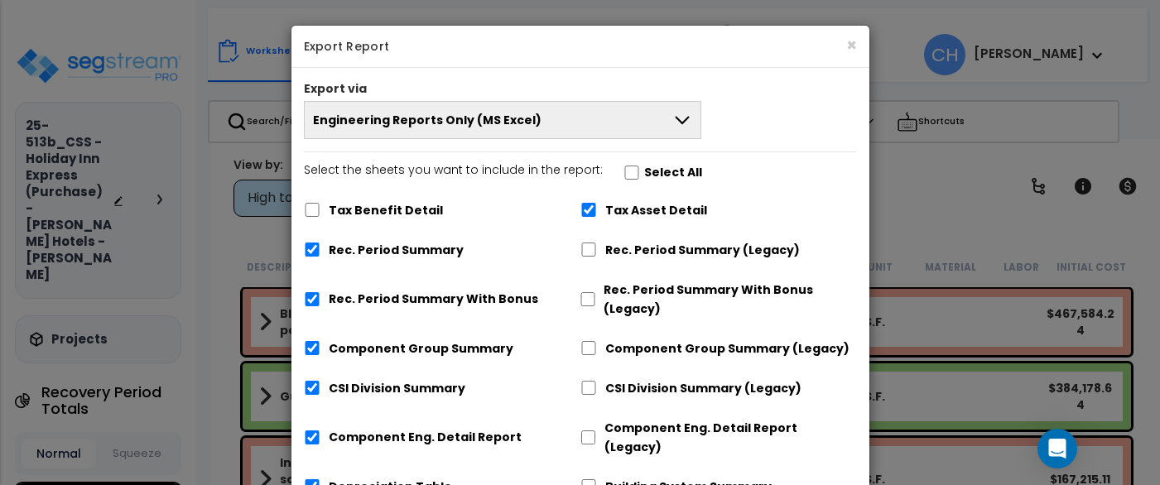
click at [473, 126] on span "Engineering Reports Only (MS Excel)" at bounding box center [427, 120] width 228 height 17
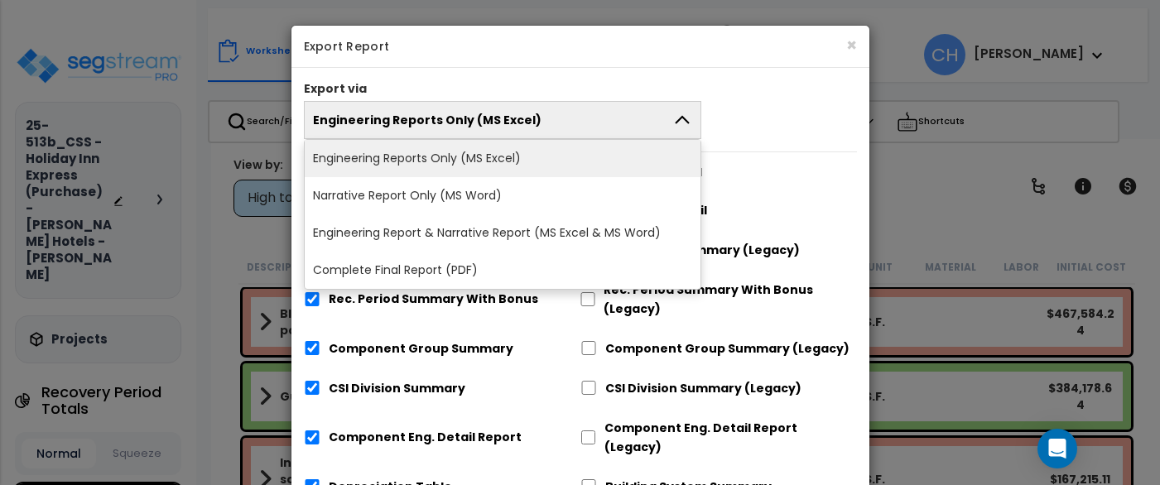
click at [465, 267] on li "Complete Final Report (PDF)" at bounding box center [503, 270] width 396 height 37
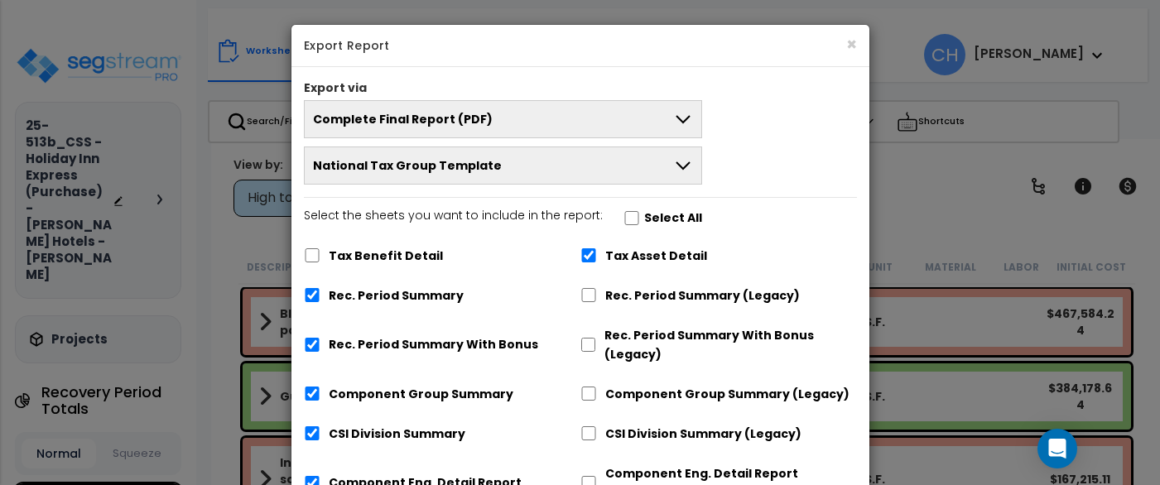
scroll to position [185, 0]
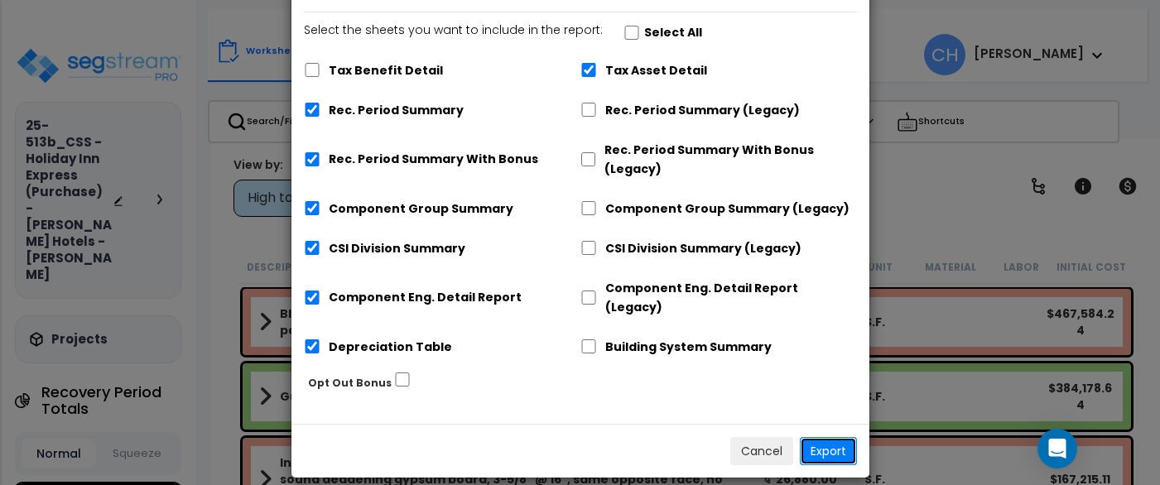
click at [833, 437] on button "Export" at bounding box center [828, 451] width 57 height 28
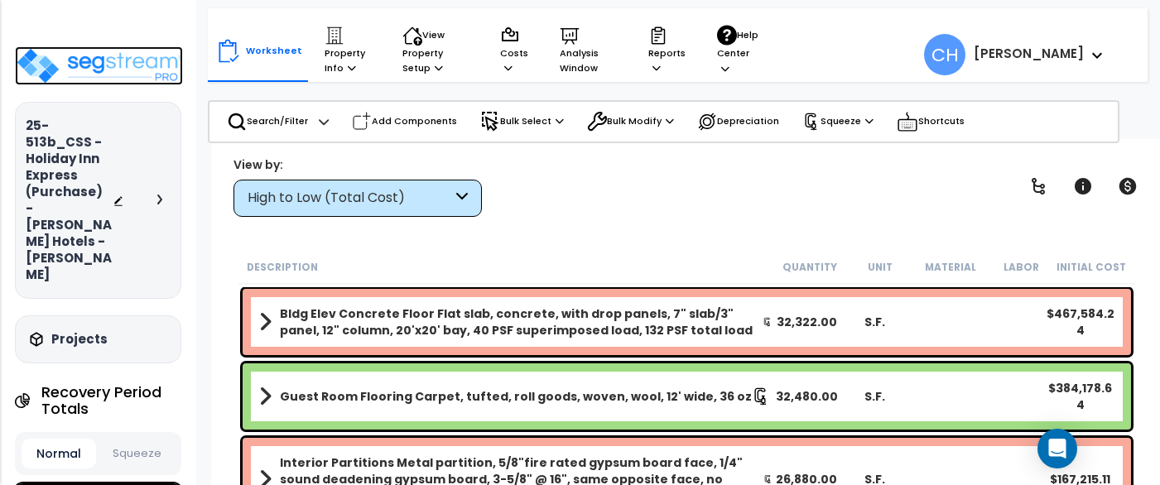
click at [135, 60] on img at bounding box center [99, 65] width 168 height 39
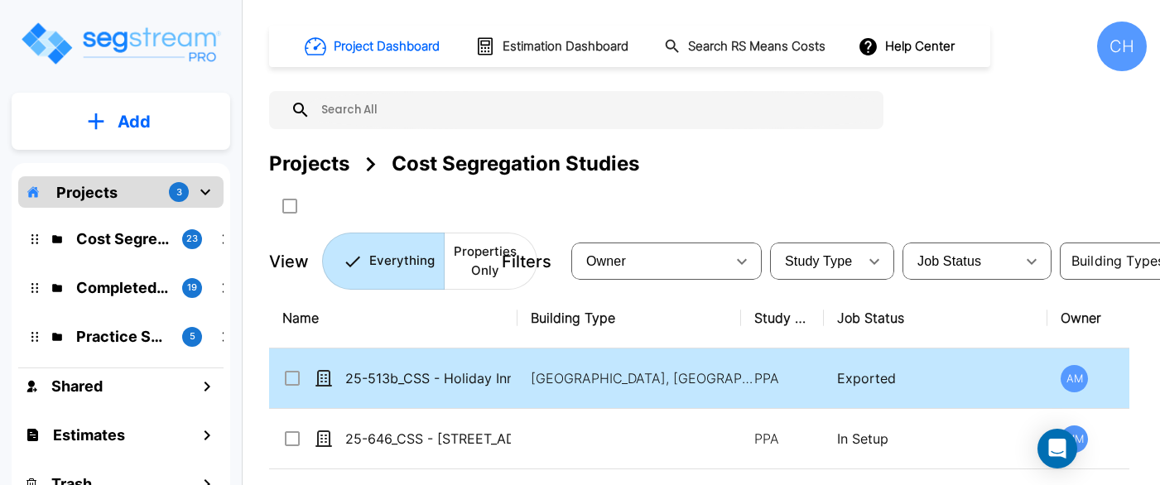
click at [292, 377] on input "select row 25-513b_CSS - Holiday Inn Express (Purchase) - Shivam Hotels - KP Pa…" at bounding box center [290, 375] width 17 height 14
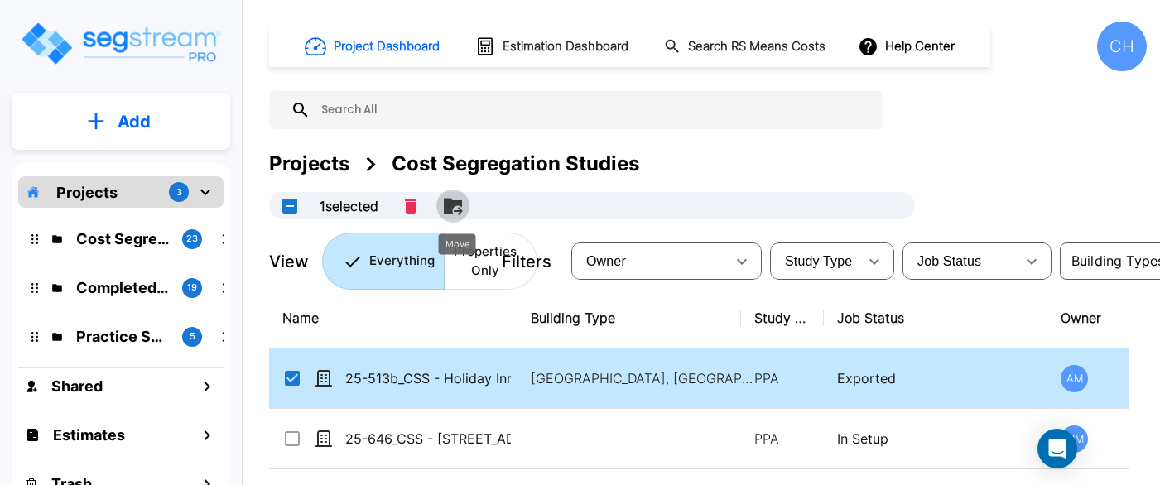
click at [459, 204] on icon "Move" at bounding box center [453, 206] width 18 height 16
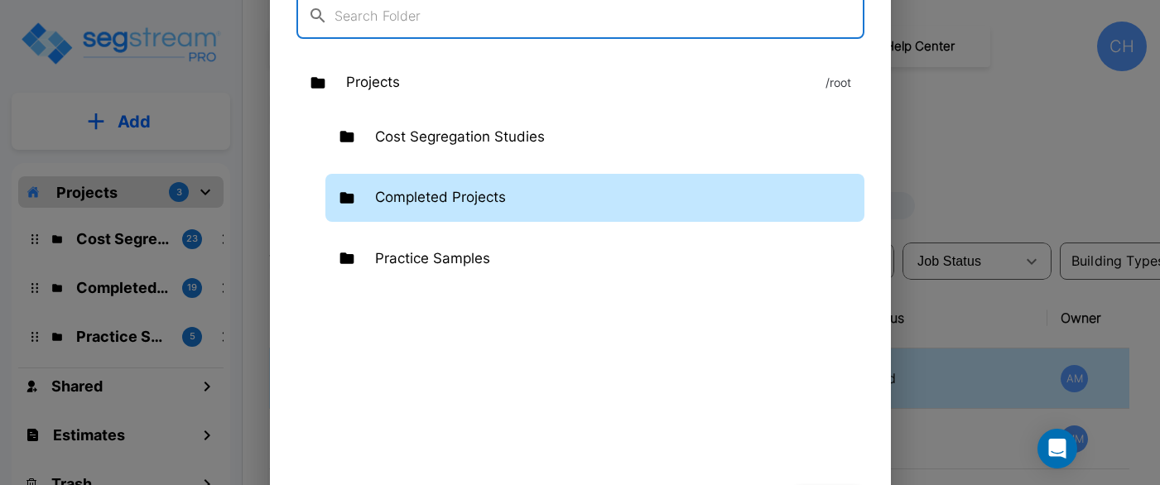
click at [432, 207] on p "Completed Projects" at bounding box center [440, 198] width 131 height 22
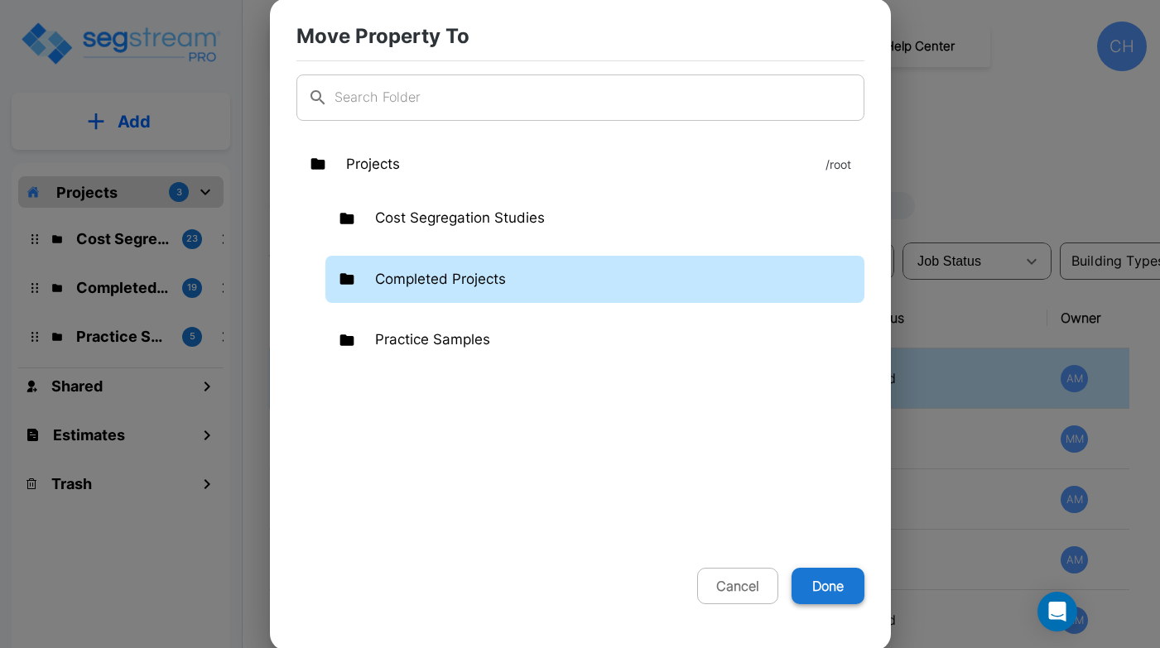
click at [824, 586] on button "Done" at bounding box center [827, 586] width 73 height 36
checkbox input "false"
